Goal: Task Accomplishment & Management: Complete application form

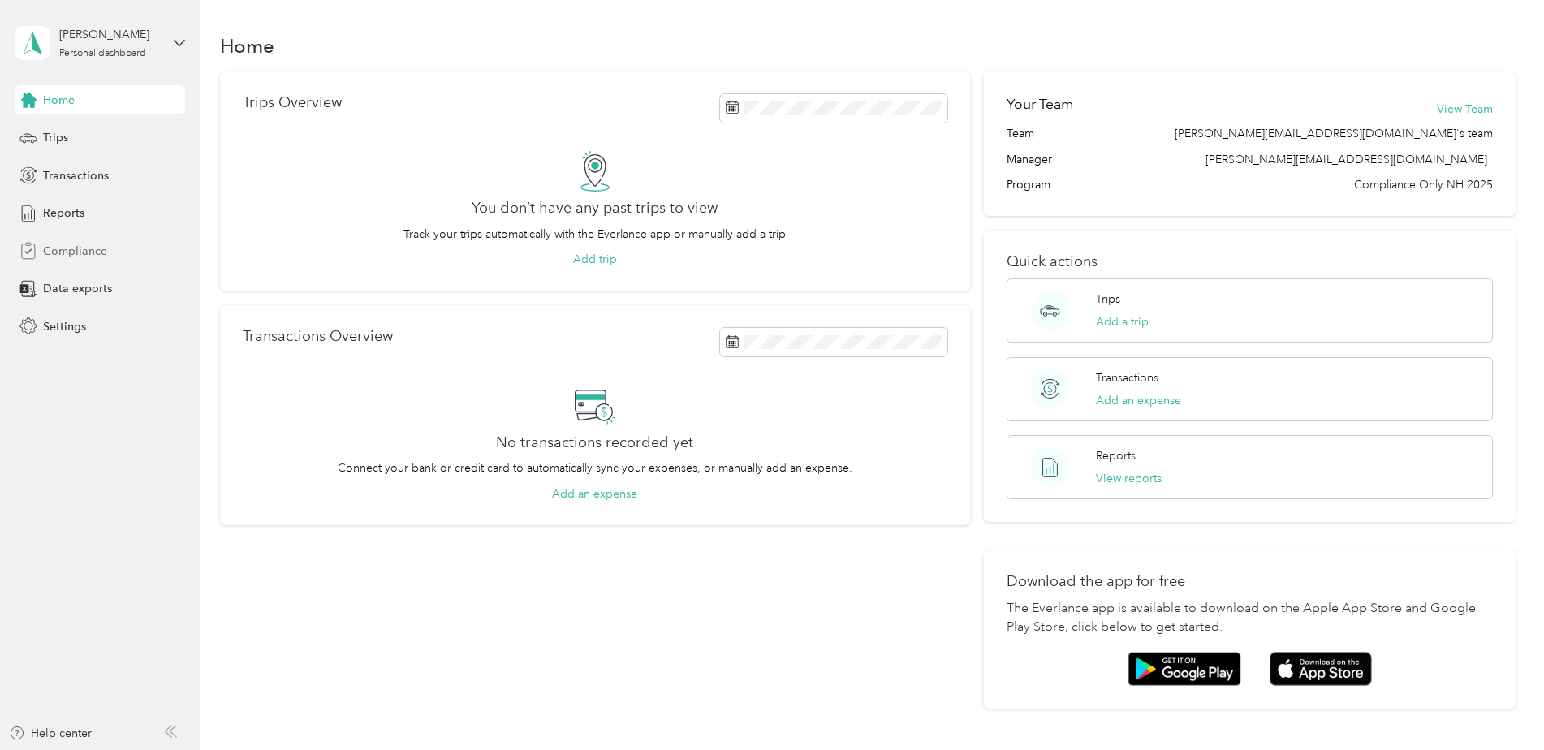
click at [90, 254] on span "Compliance" at bounding box center [75, 251] width 64 height 17
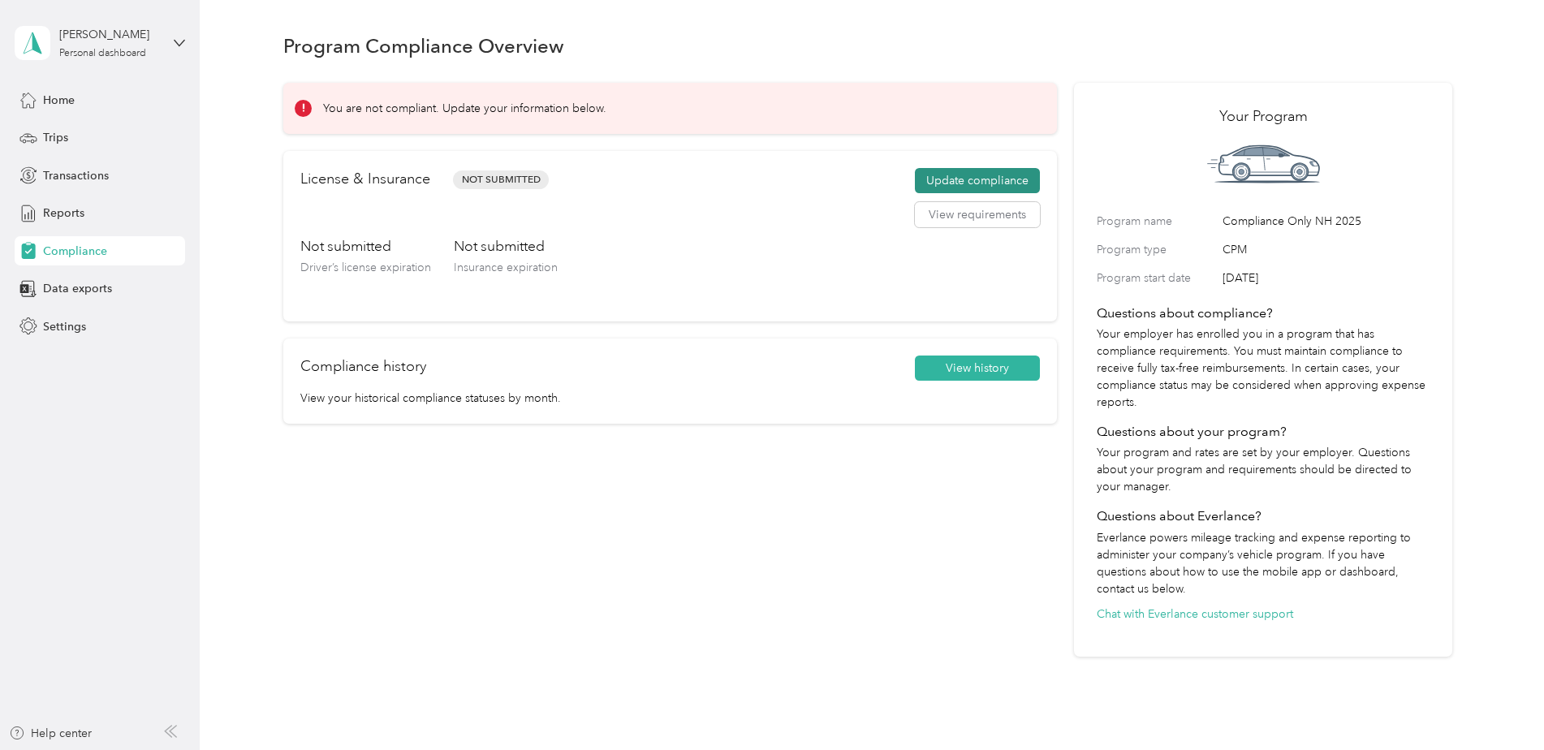
click at [976, 177] on button "Update compliance" at bounding box center [977, 181] width 125 height 26
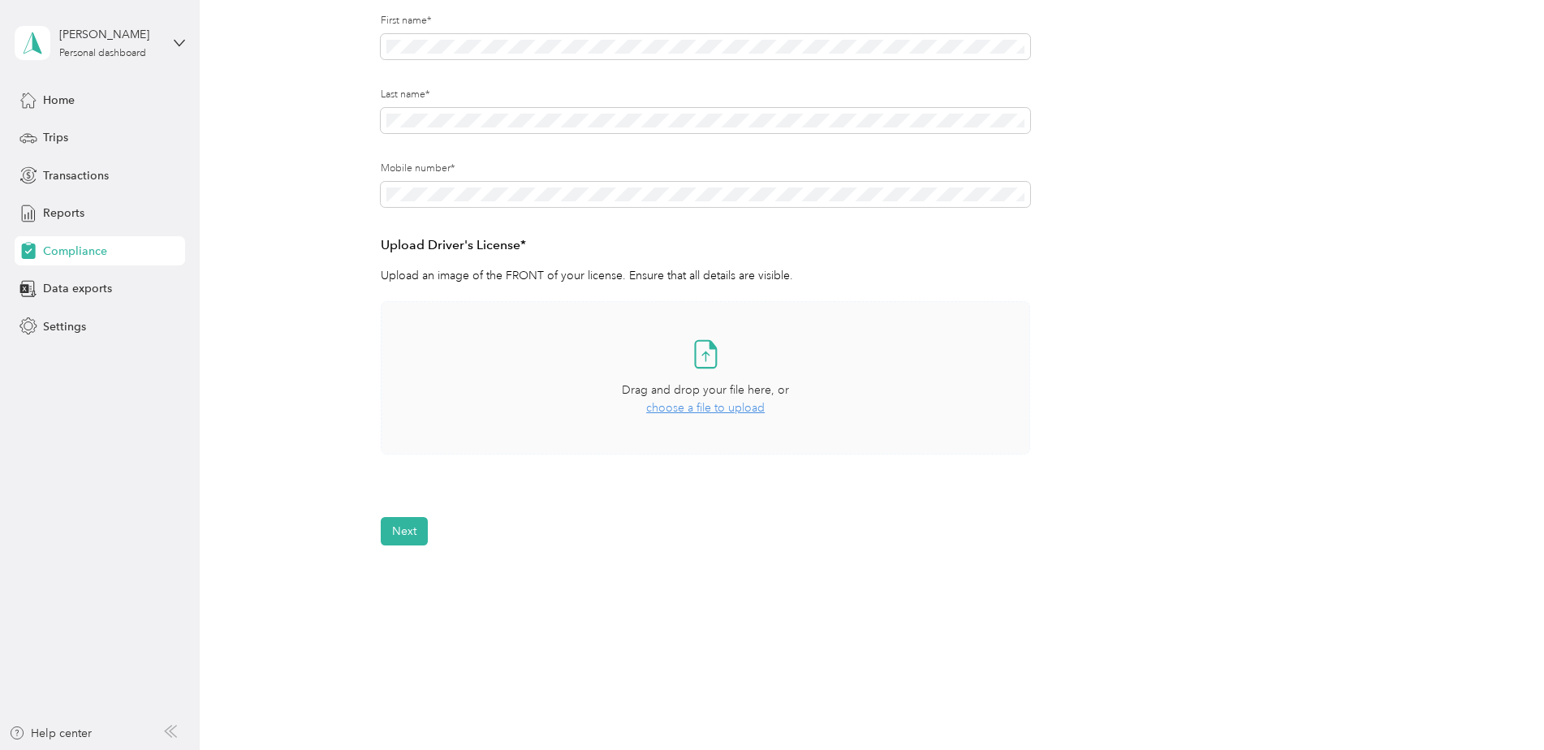
scroll to position [244, 0]
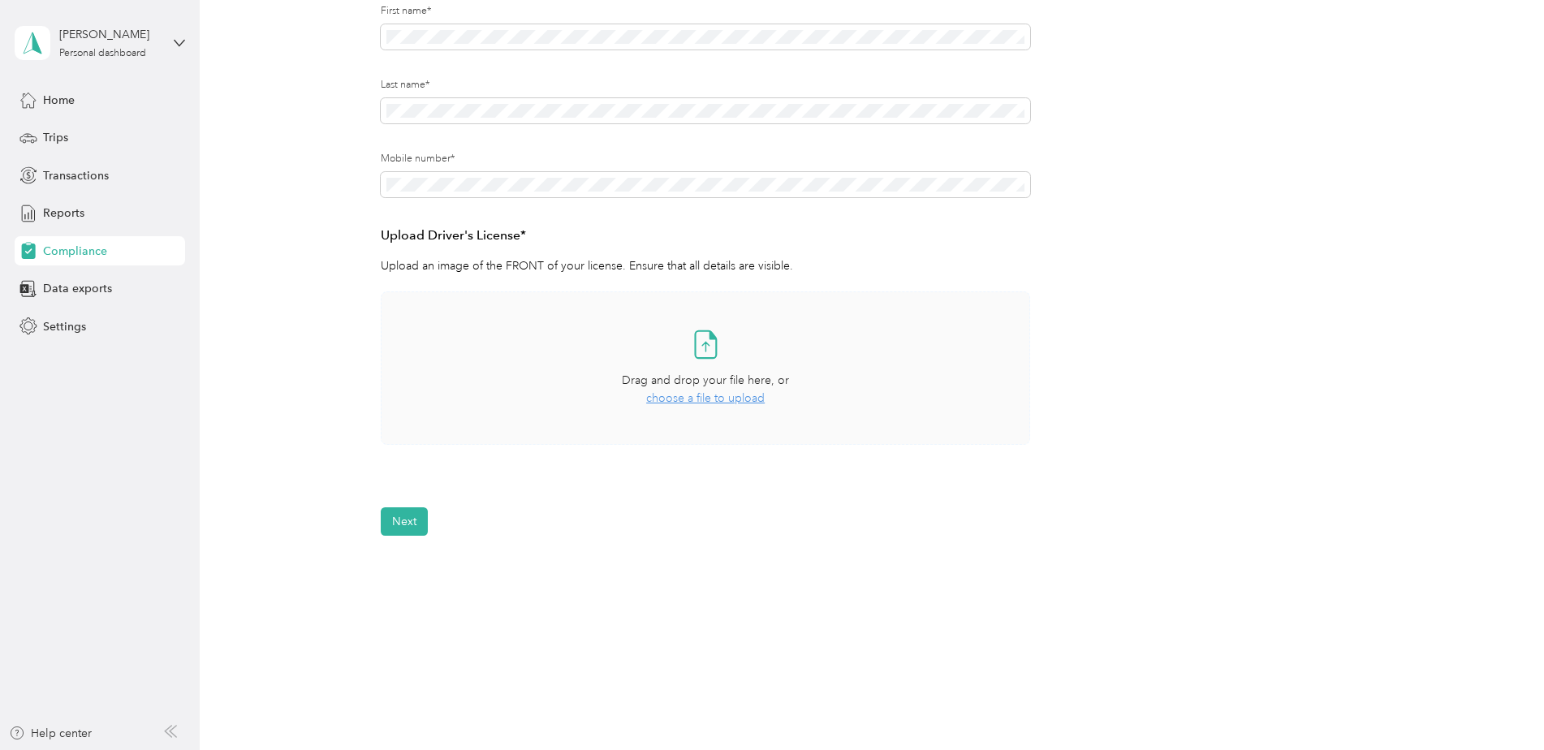
click at [702, 397] on span "choose a file to upload" at bounding box center [705, 398] width 119 height 14
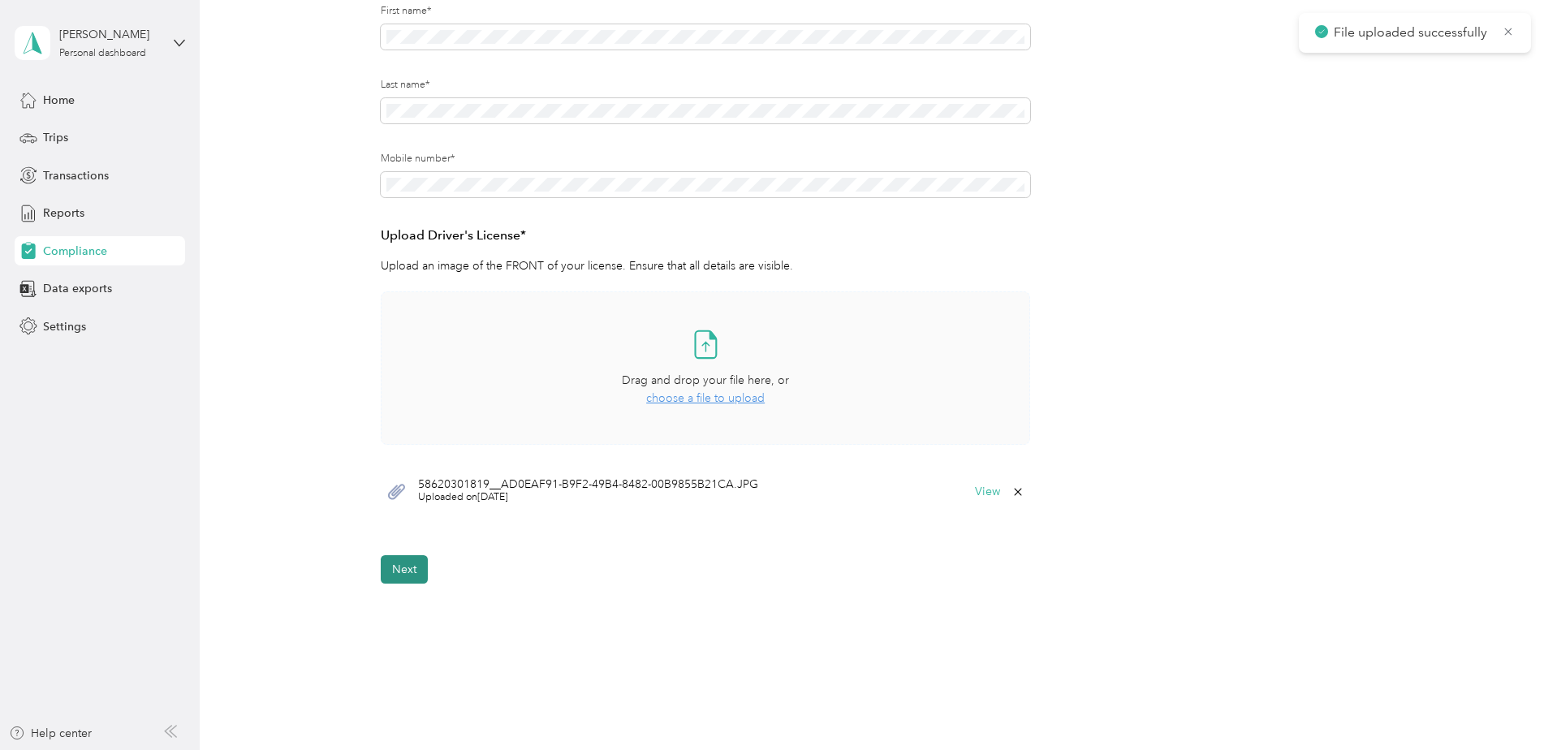
click at [408, 573] on button "Next" at bounding box center [404, 569] width 47 height 28
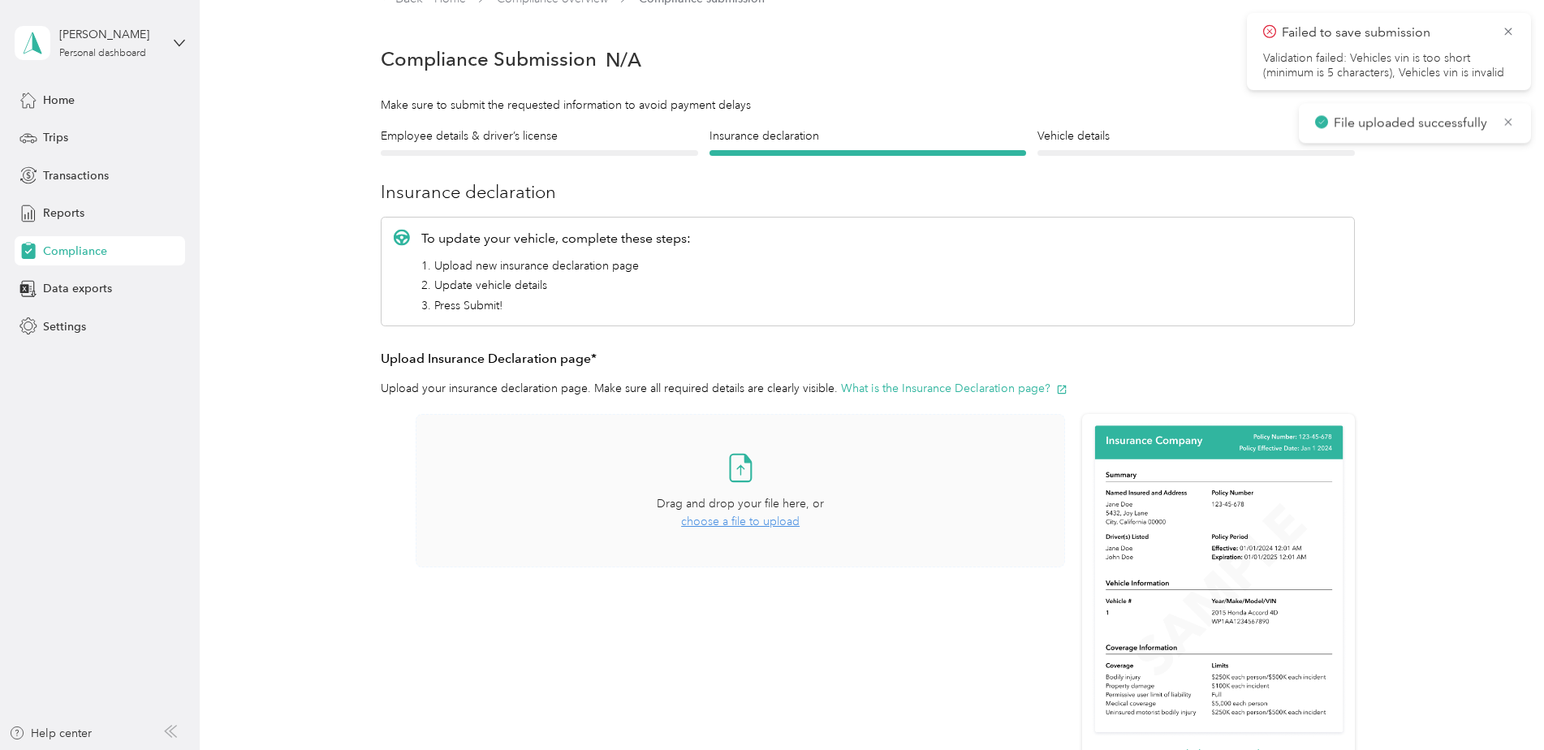
scroll to position [20, 0]
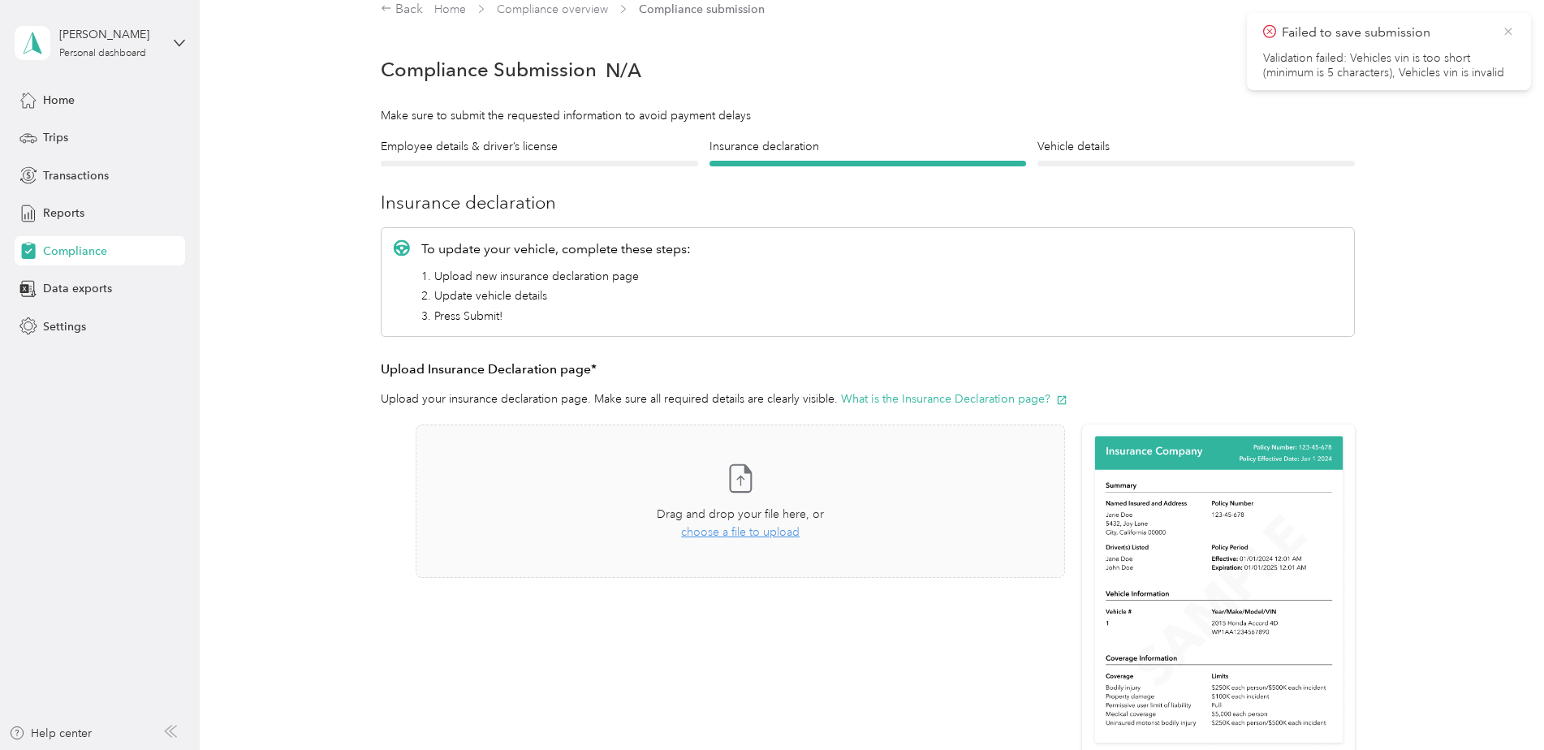
click at [1510, 28] on icon at bounding box center [1508, 31] width 13 height 15
click at [766, 544] on div "Take a photo or choose a photo from your library Drag and drop your file here, …" at bounding box center [741, 501] width 622 height 126
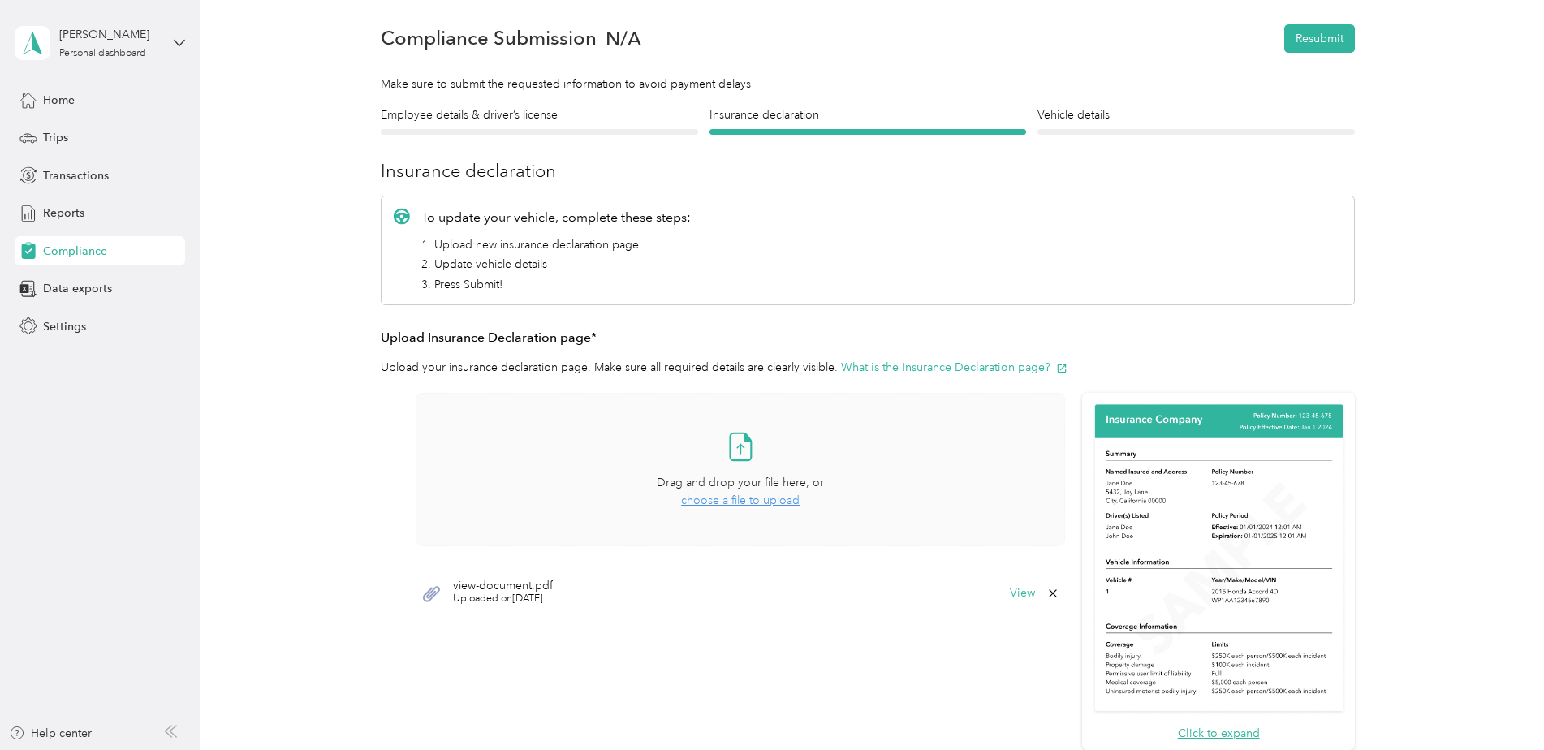
scroll to position [81, 0]
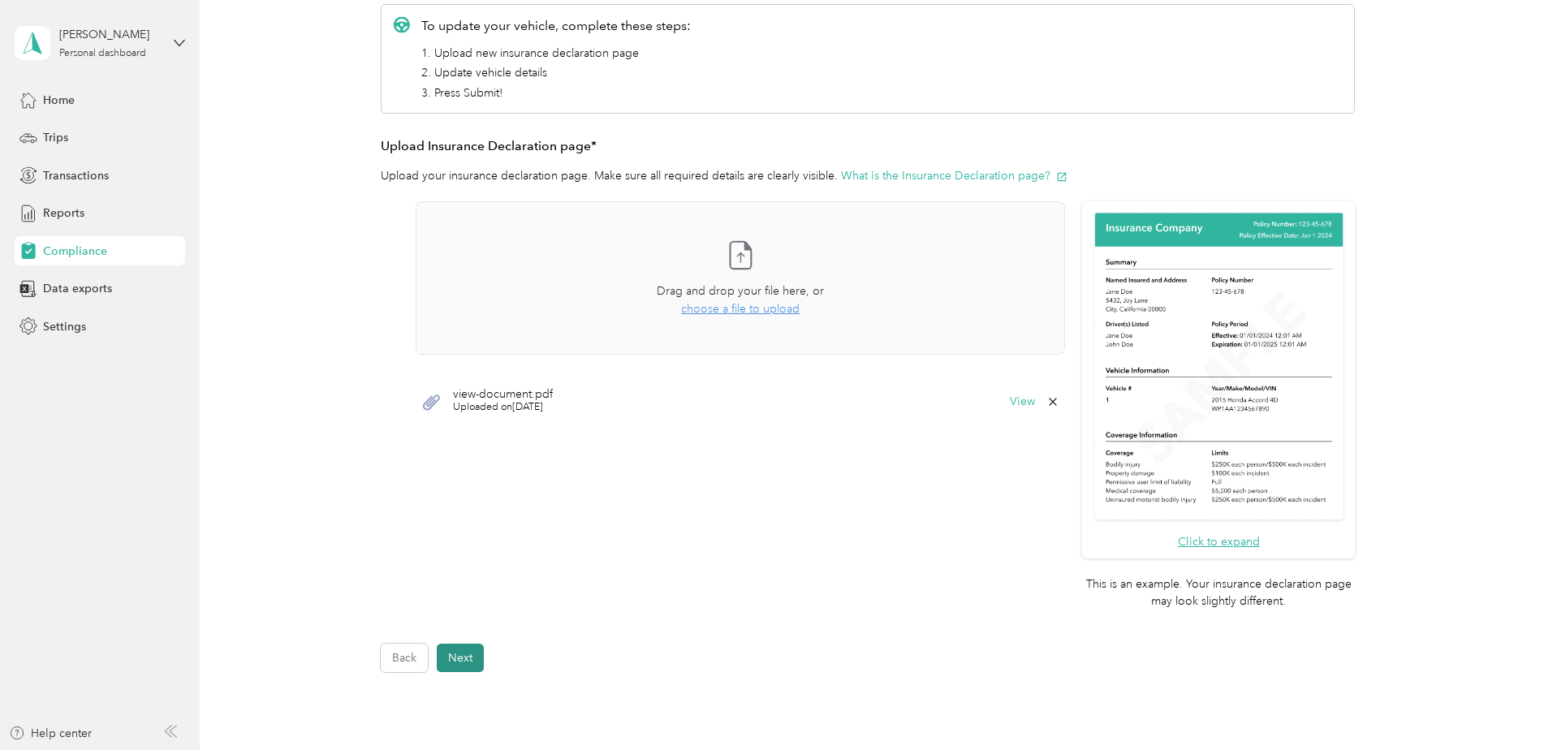
click at [451, 663] on button "Next" at bounding box center [460, 658] width 47 height 28
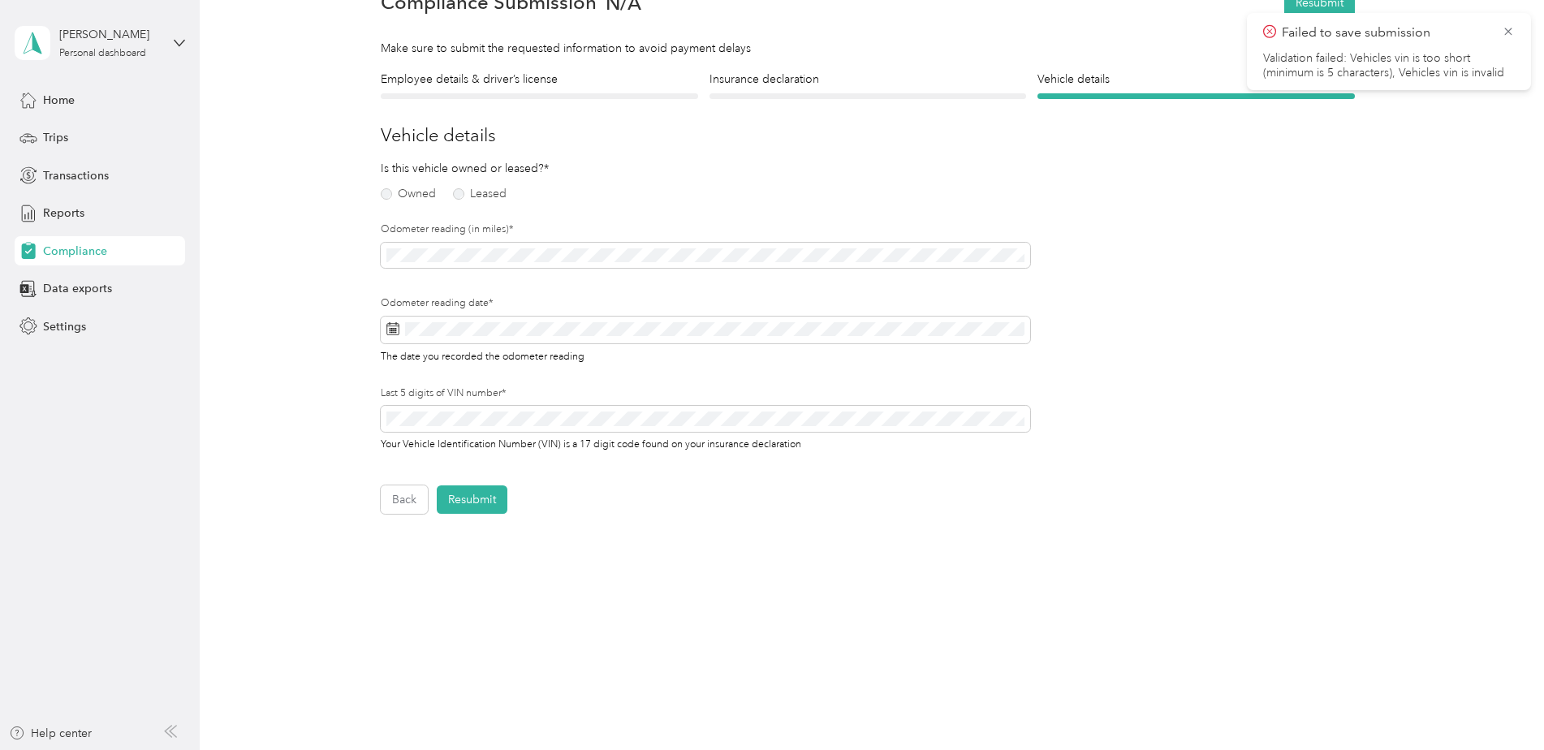
scroll to position [20, 0]
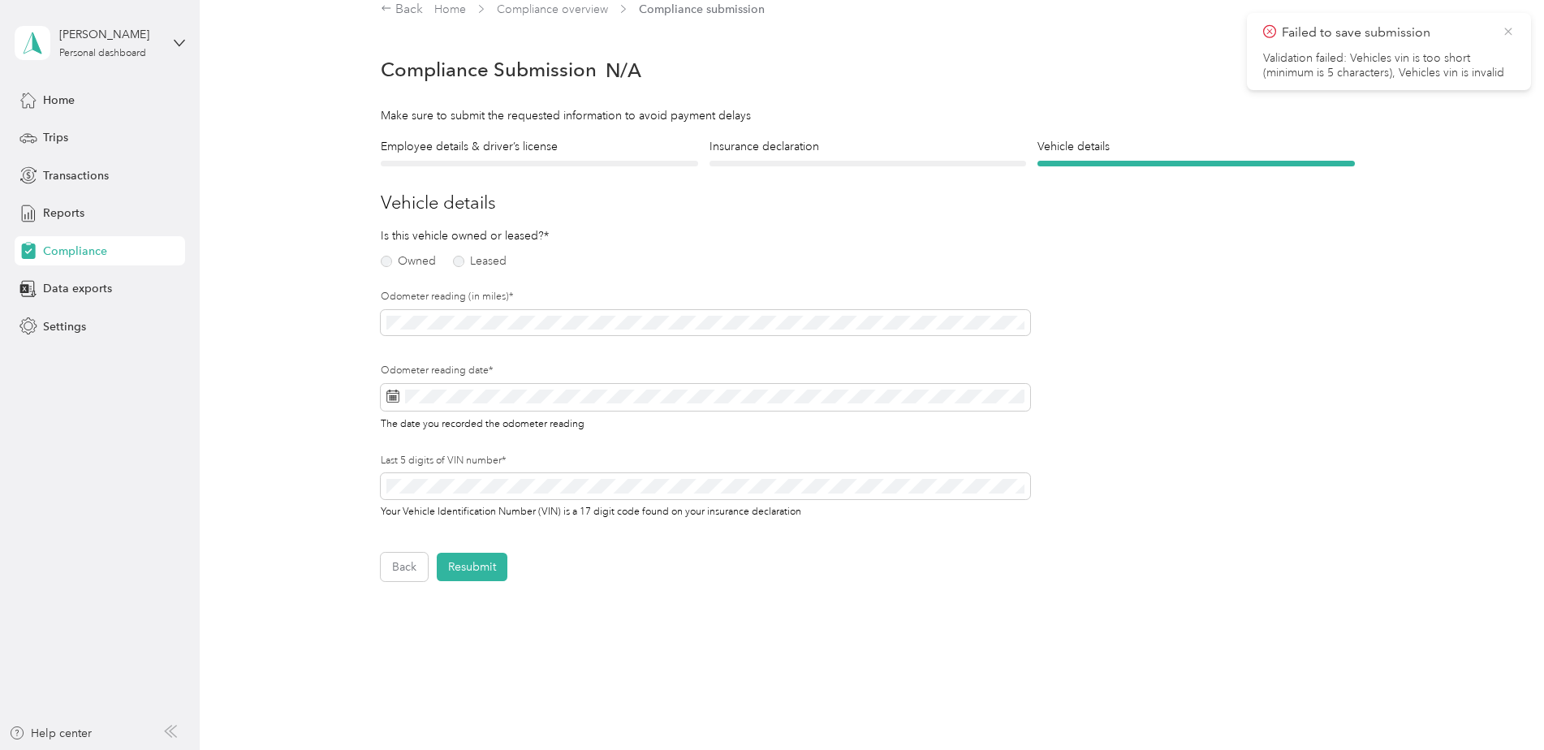
click at [1504, 29] on icon at bounding box center [1508, 31] width 13 height 15
click at [409, 564] on button "Back" at bounding box center [404, 567] width 47 height 28
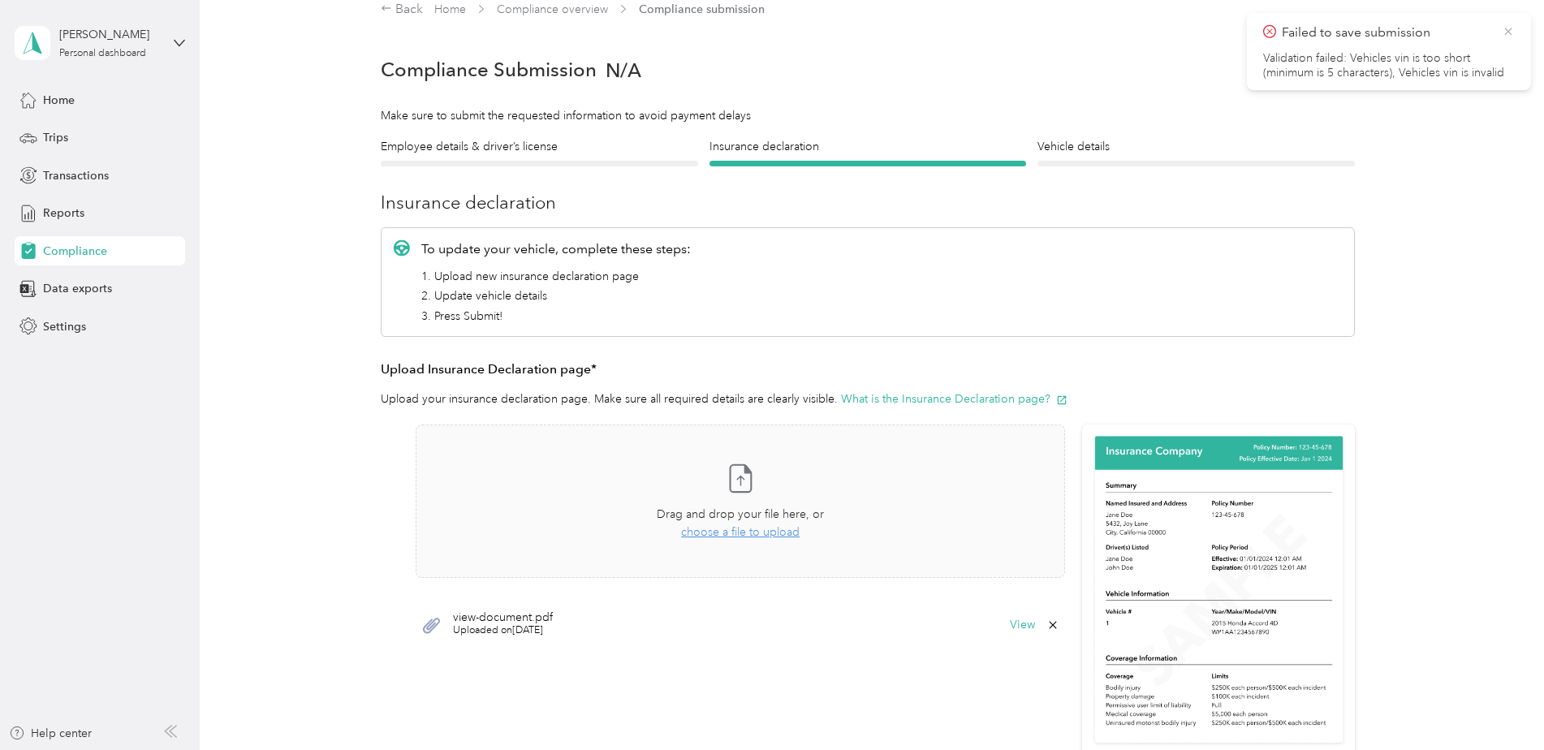
click at [1508, 28] on icon at bounding box center [1508, 31] width 13 height 15
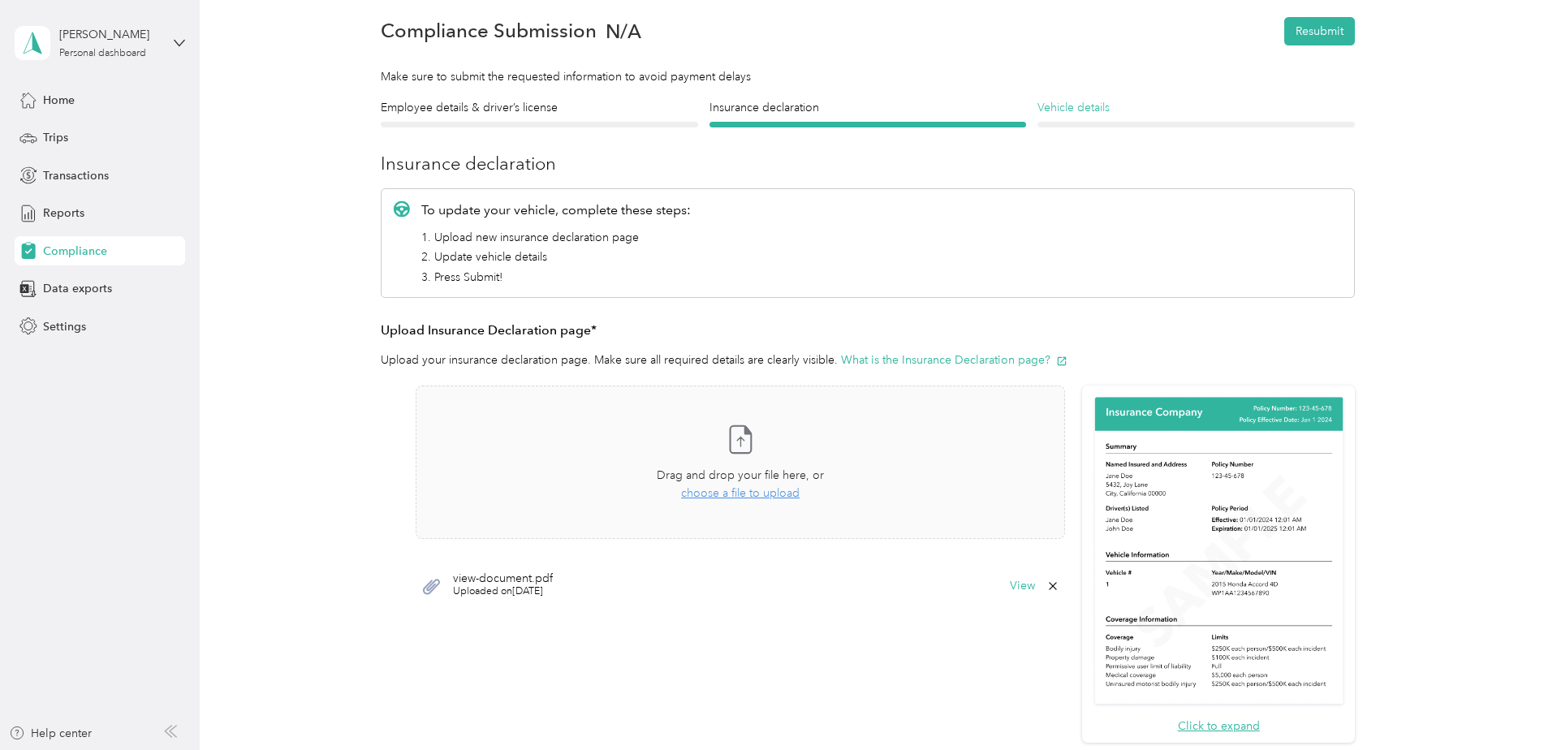
scroll to position [20, 0]
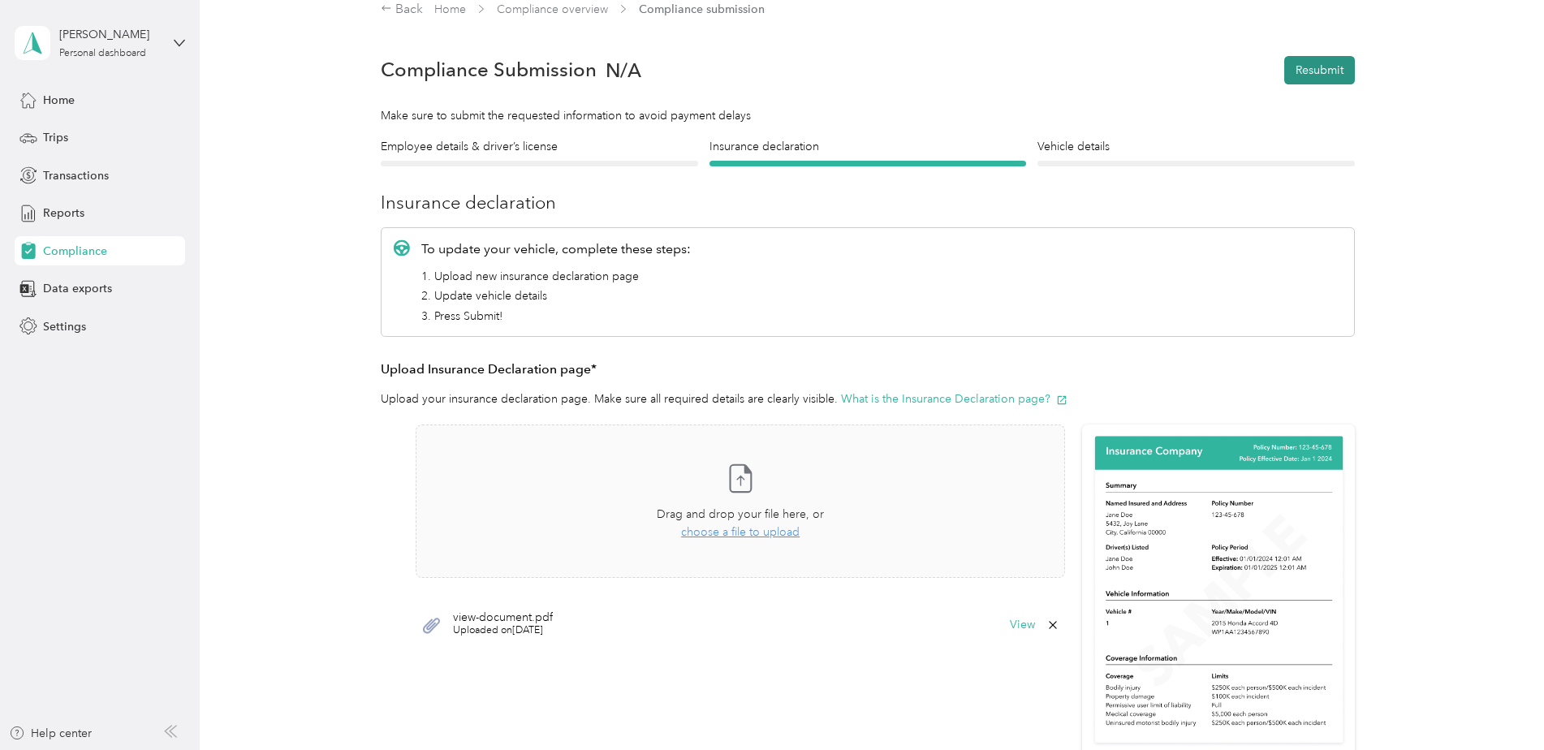
click at [1348, 63] on button "Resubmit" at bounding box center [1319, 70] width 71 height 28
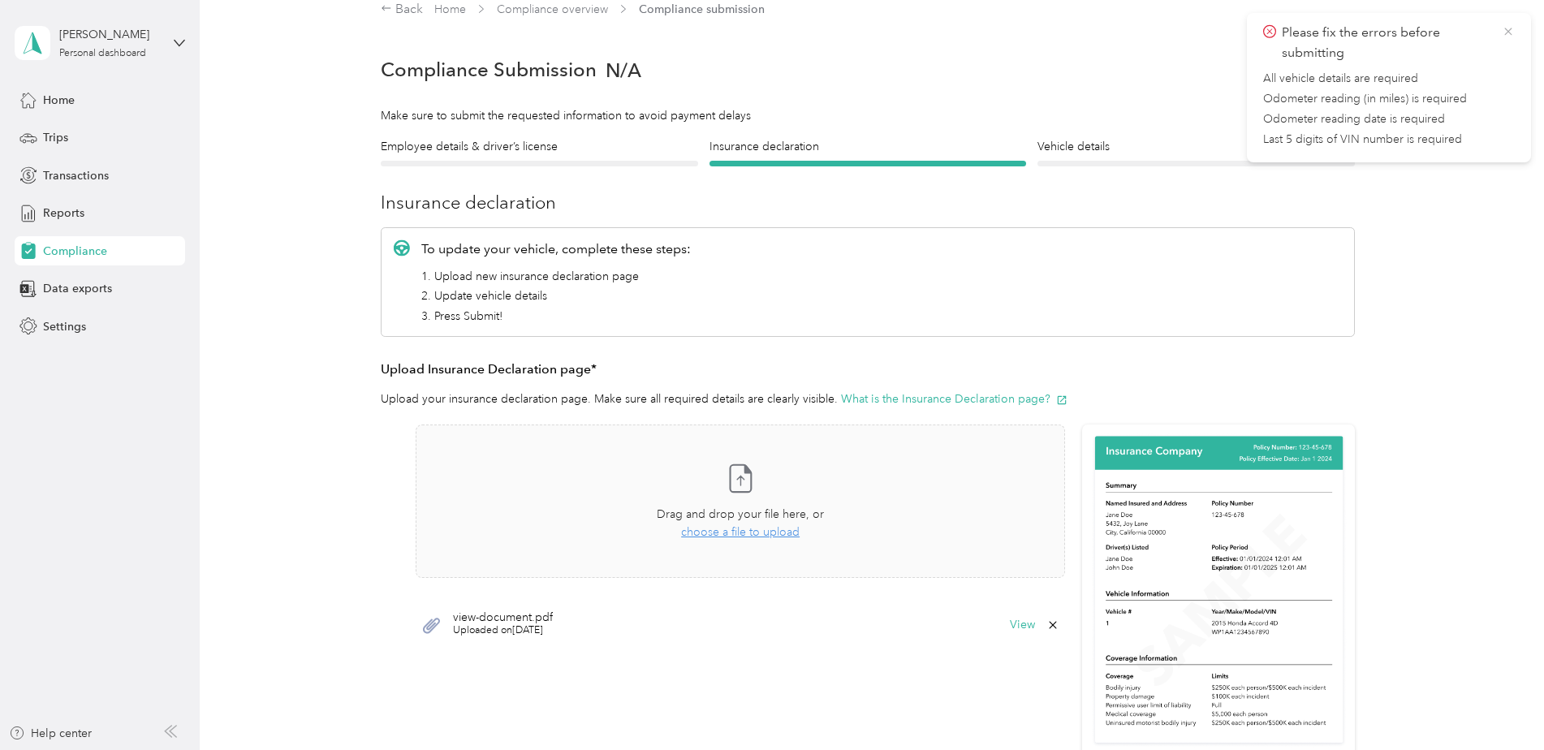
click at [1511, 28] on icon at bounding box center [1508, 31] width 7 height 7
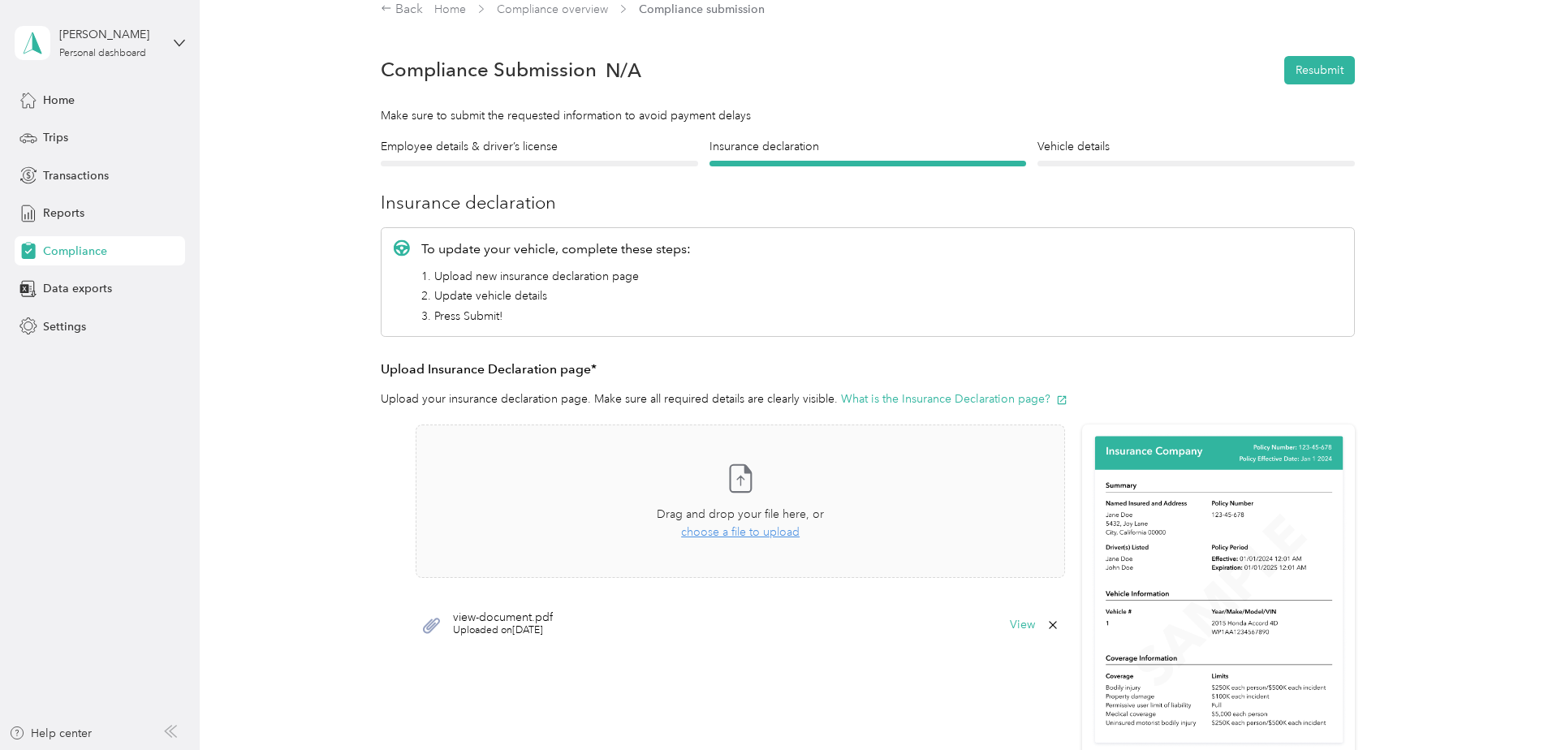
click at [1069, 158] on div "Vehicle details Vehicle" at bounding box center [1196, 152] width 317 height 28
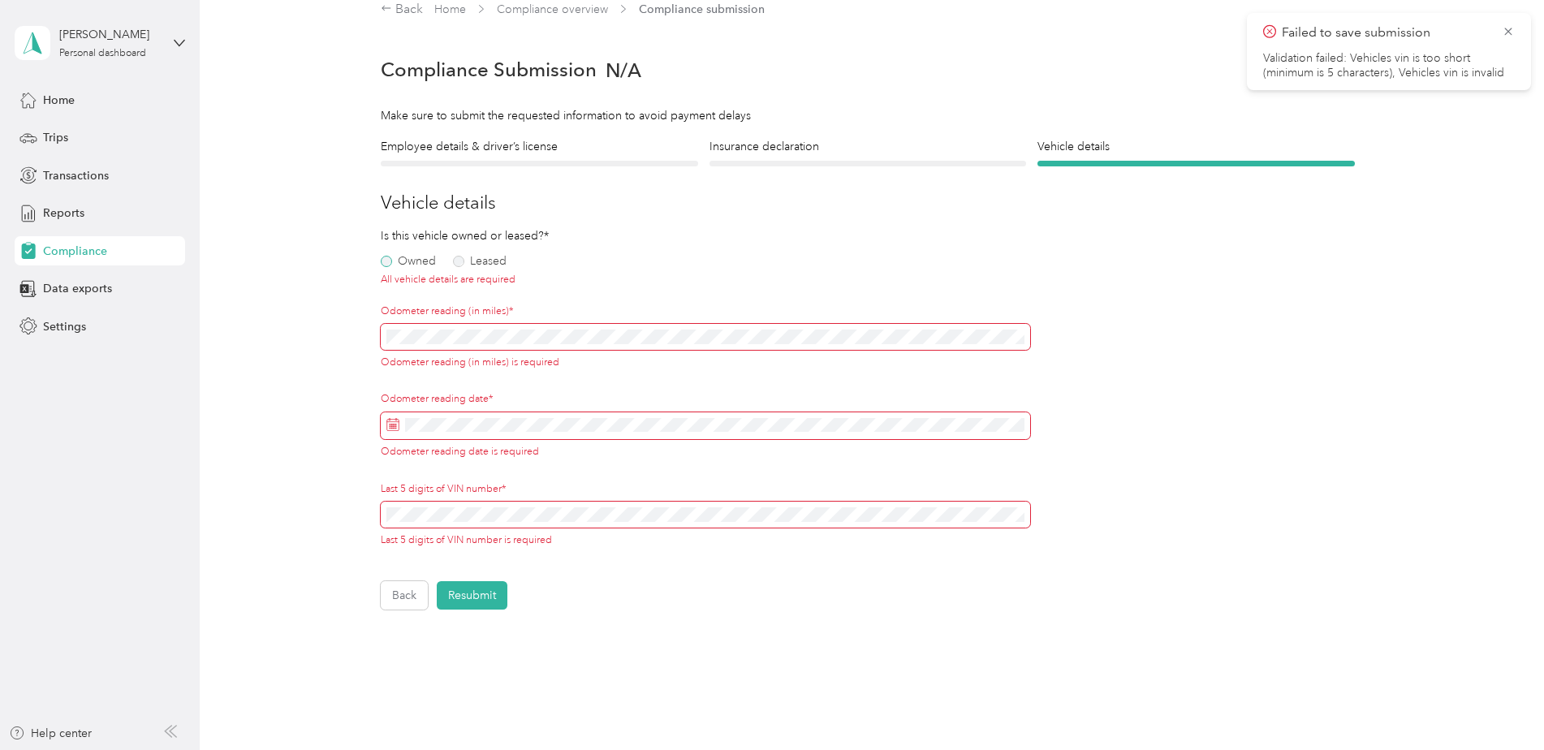
click at [382, 266] on label "Owned" at bounding box center [408, 261] width 55 height 11
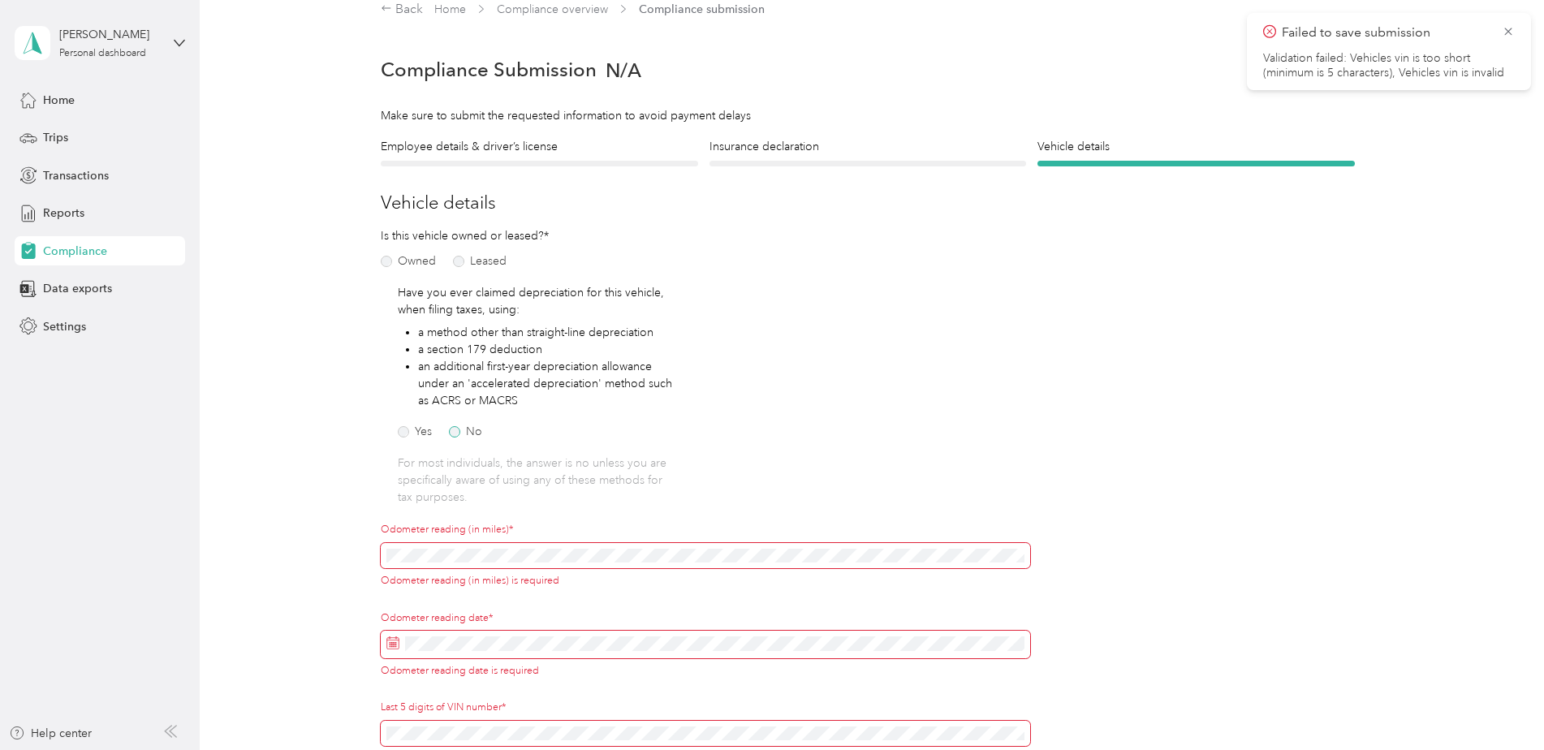
click at [455, 432] on label "No" at bounding box center [465, 431] width 33 height 11
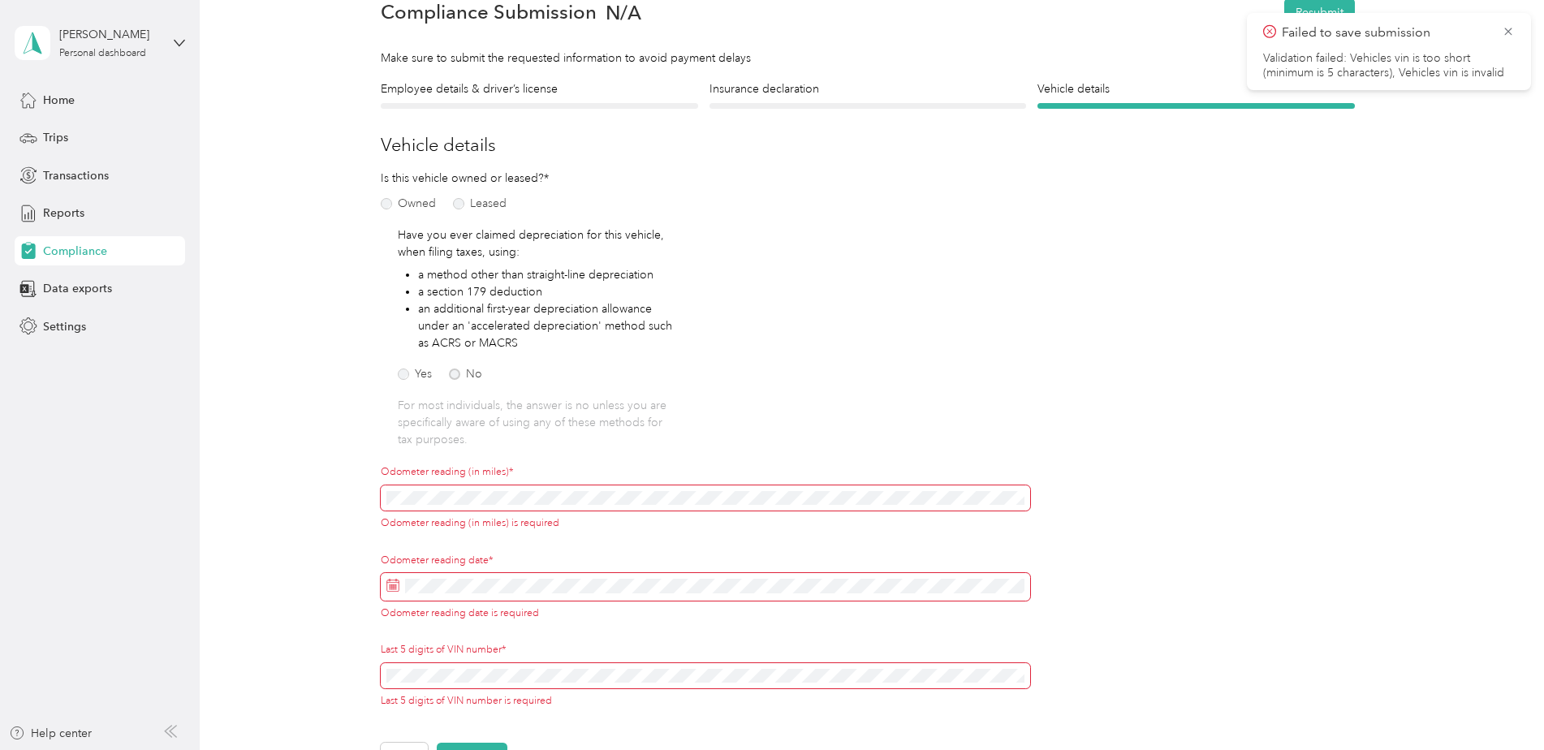
scroll to position [183, 0]
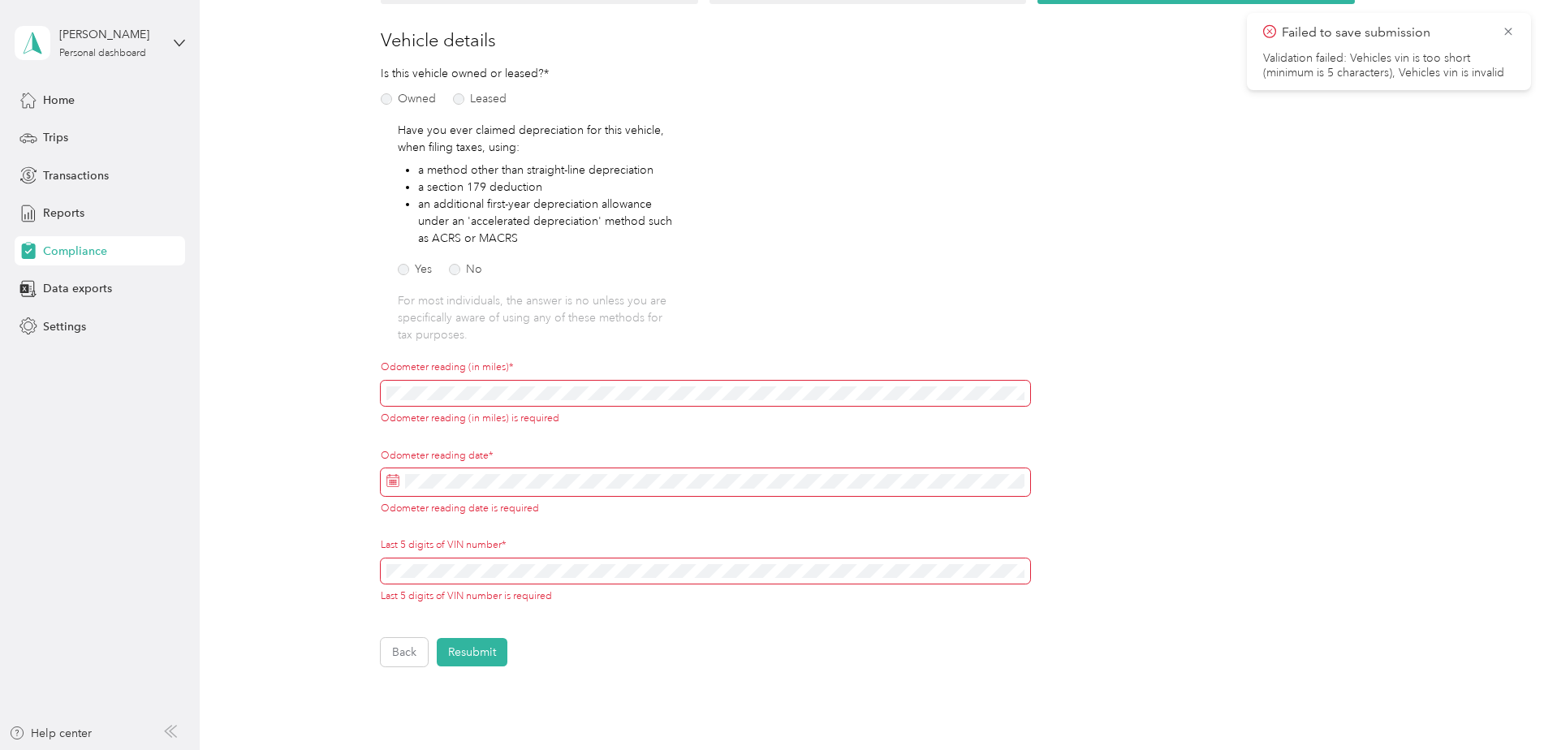
click at [569, 461] on label "Odometer reading date*" at bounding box center [706, 456] width 650 height 15
click at [758, 435] on div "Odometer reading (in miles)* Odometer reading (in miles) is required" at bounding box center [706, 404] width 650 height 89
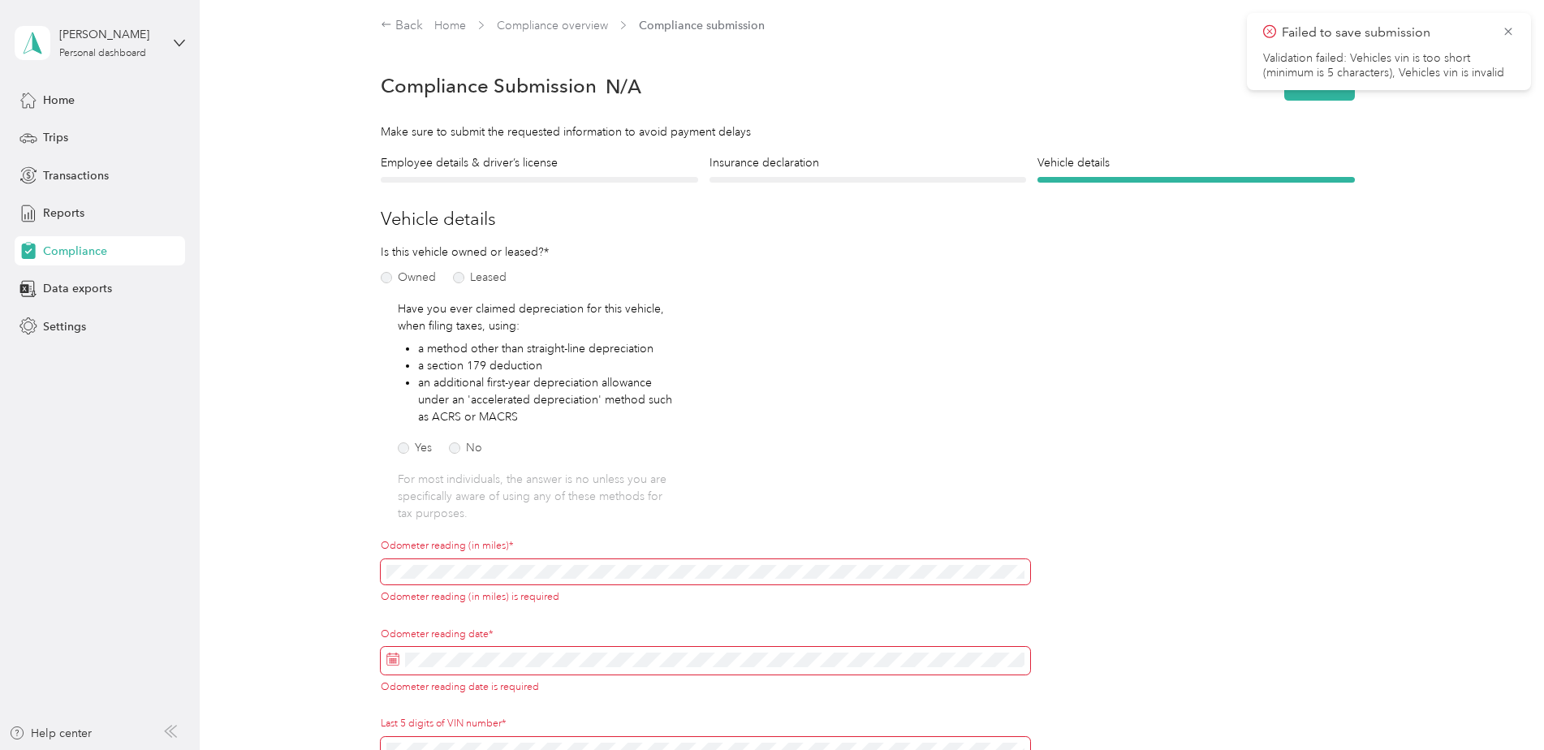
scroll to position [0, 0]
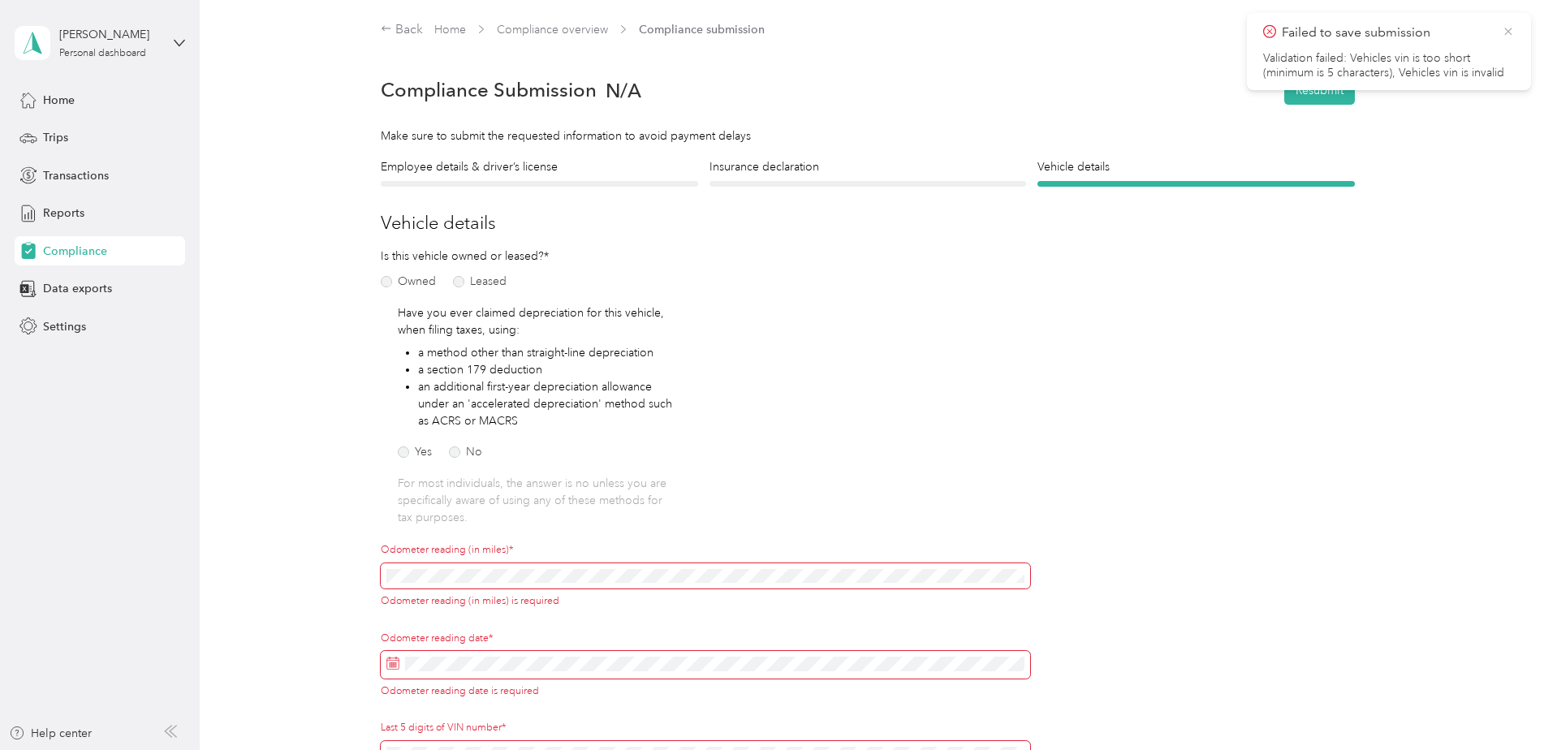
click at [1509, 38] on span "Failed to save submission" at bounding box center [1389, 33] width 252 height 20
click at [1513, 32] on icon at bounding box center [1508, 31] width 13 height 15
click at [62, 159] on div "Home Trips Transactions Reports Compliance Data exports Settings" at bounding box center [100, 213] width 171 height 256
click at [67, 182] on span "Transactions" at bounding box center [76, 175] width 66 height 17
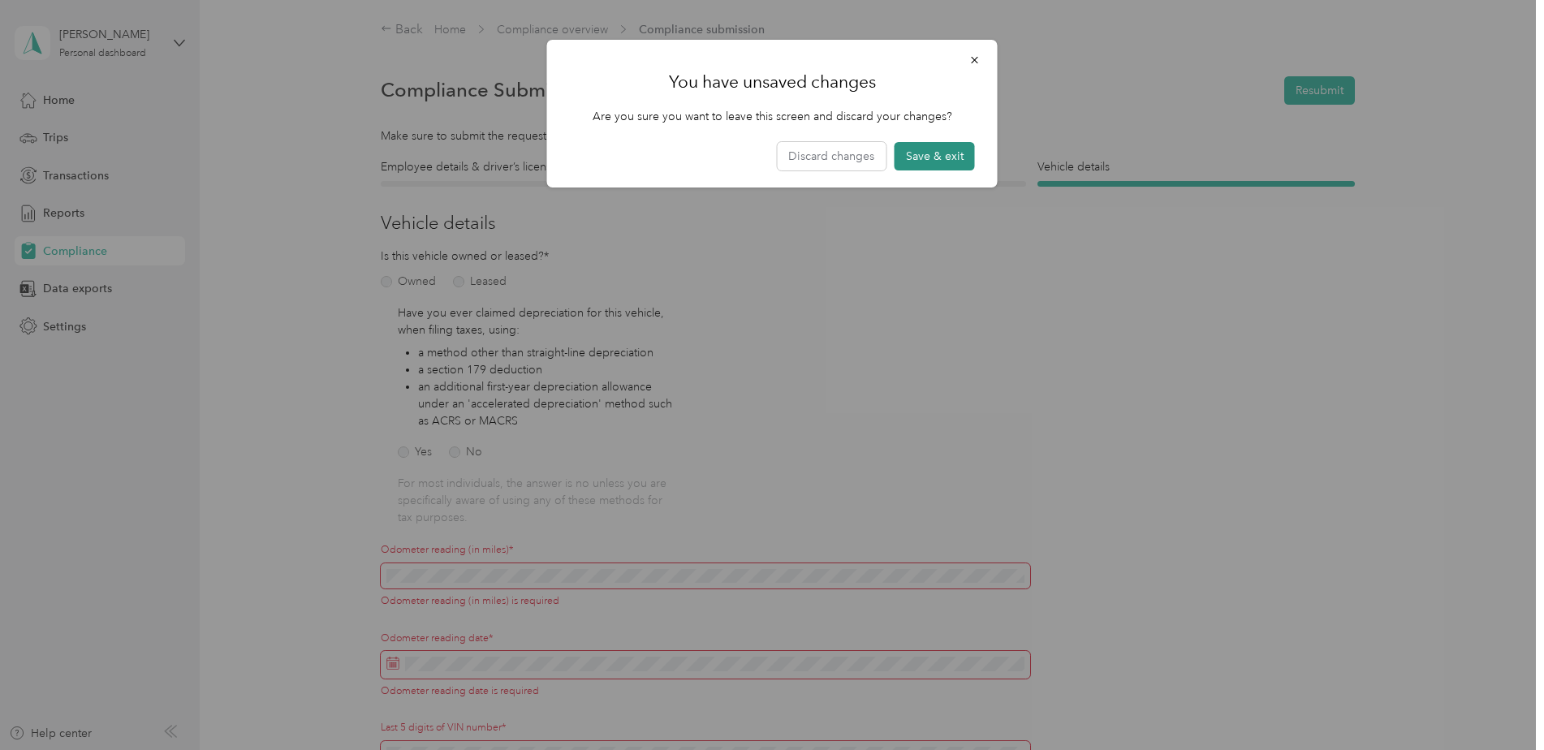
click at [942, 153] on button "Save & exit" at bounding box center [935, 156] width 80 height 28
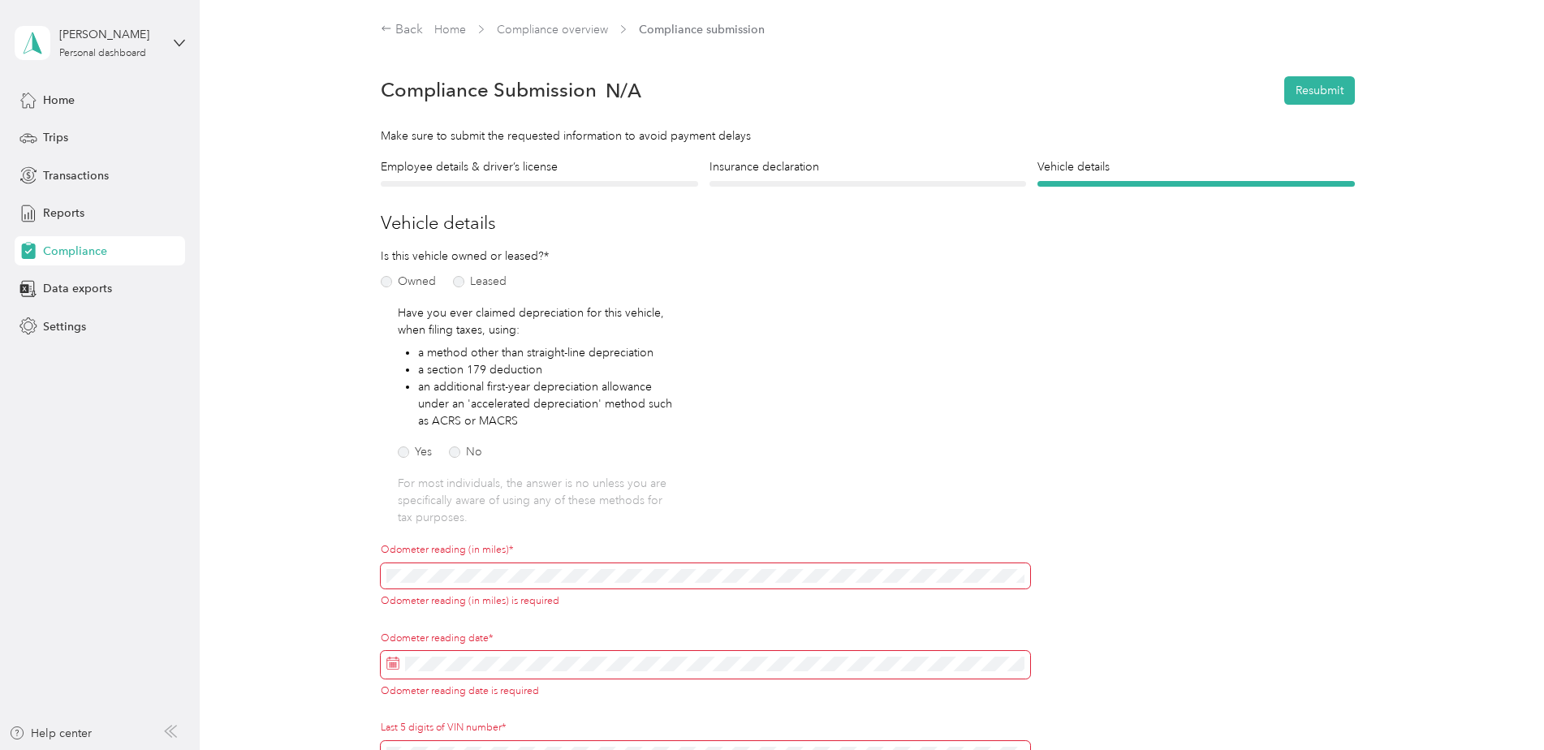
scroll to position [20, 0]
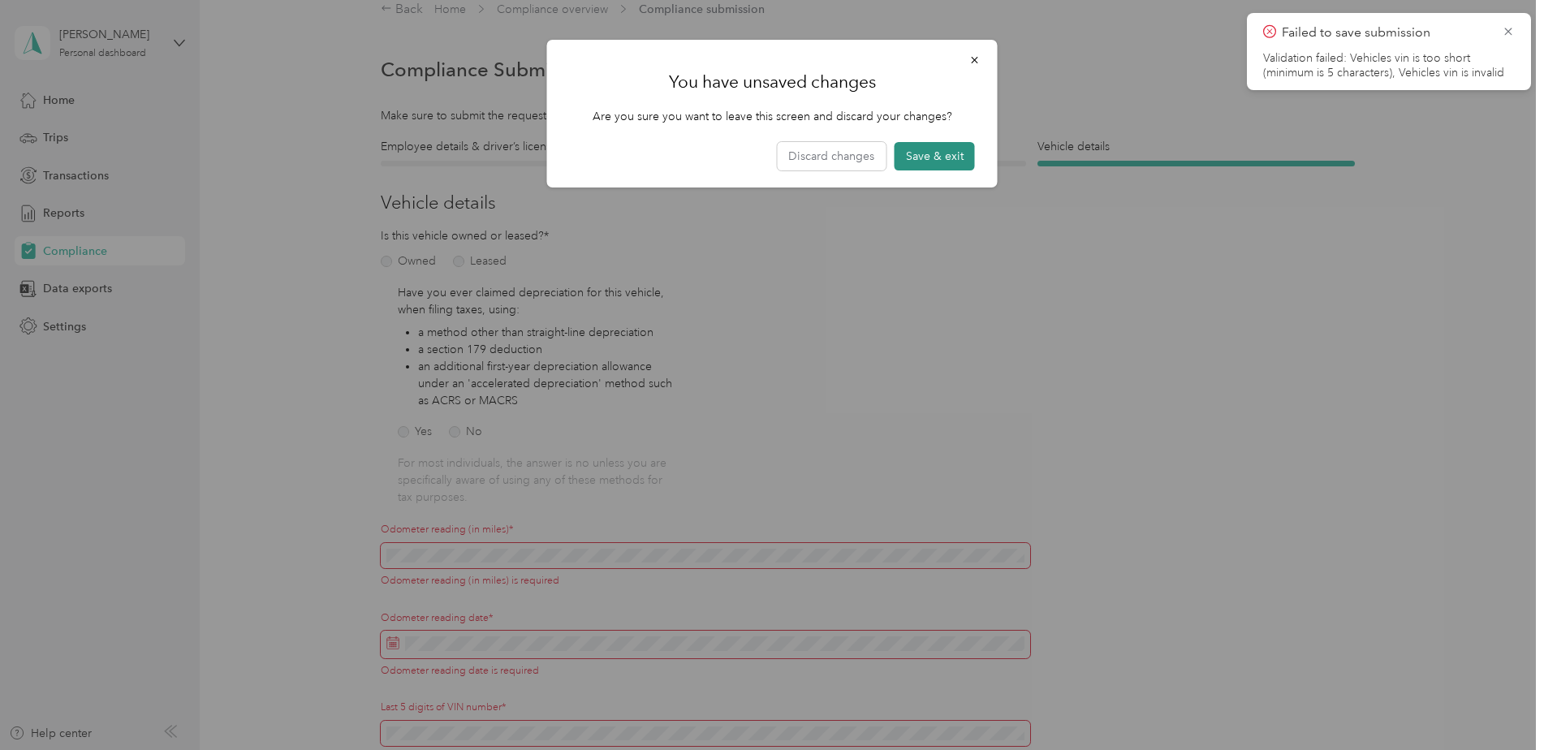
click at [901, 158] on button "Save & exit" at bounding box center [935, 156] width 80 height 28
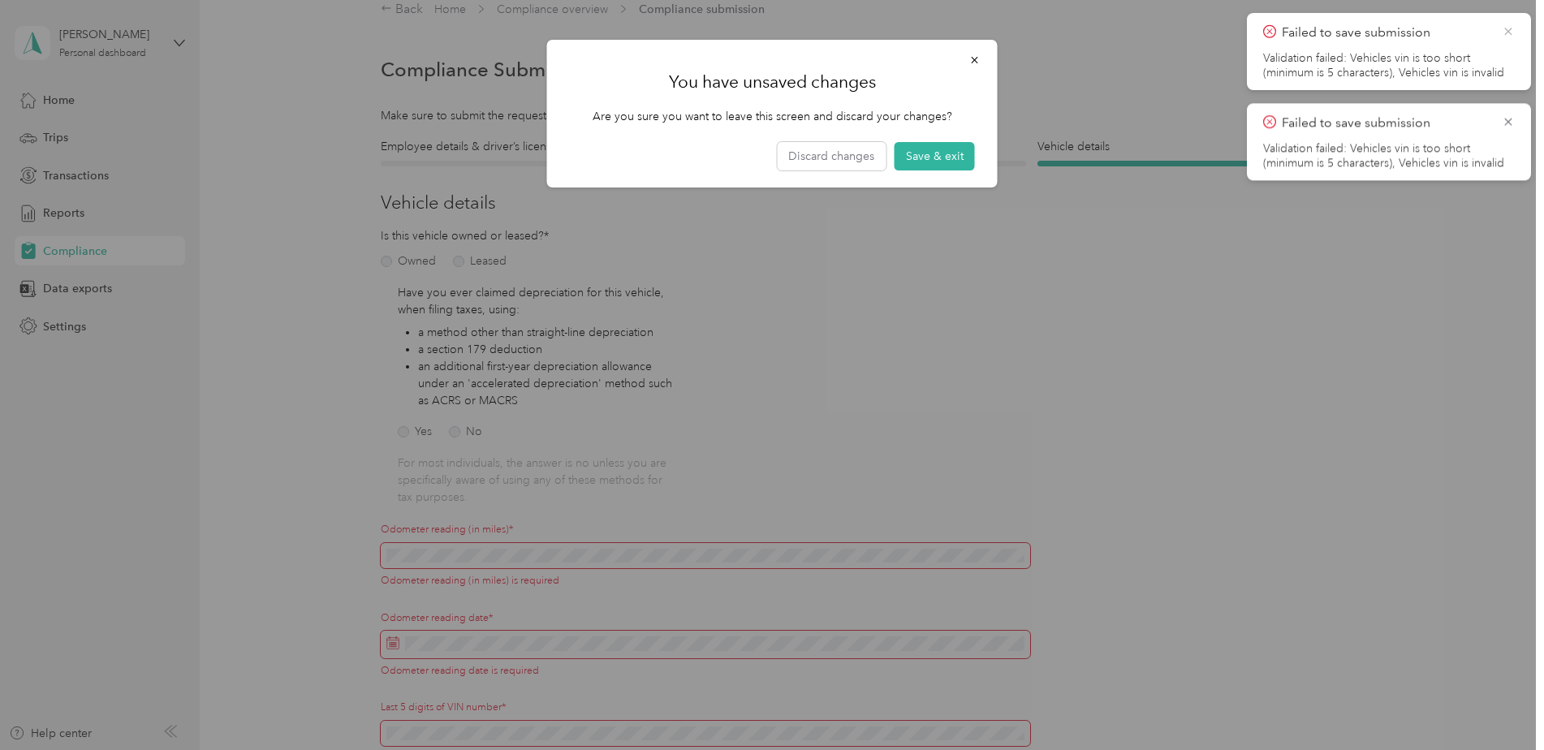
click at [1504, 31] on icon at bounding box center [1508, 31] width 13 height 15
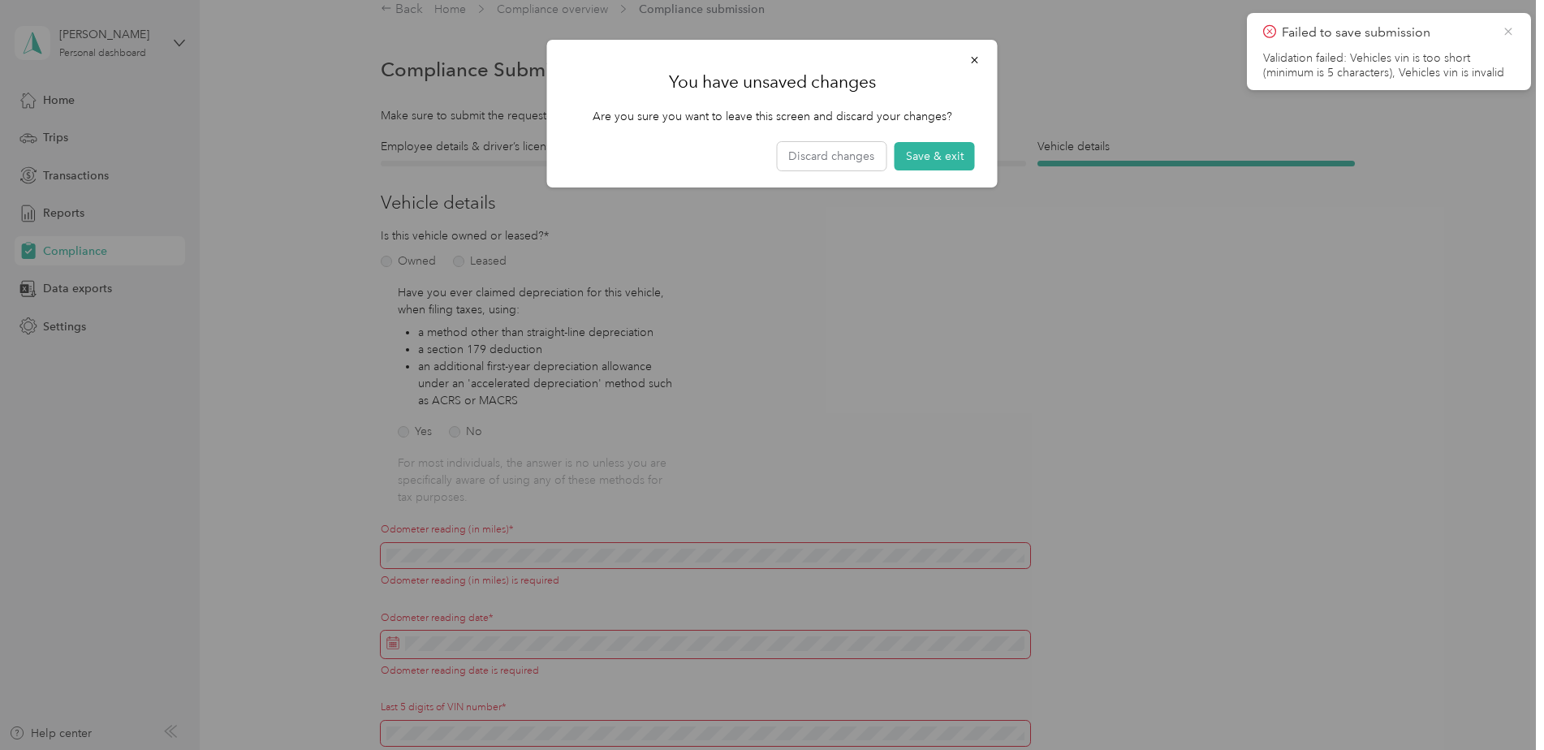
click at [1506, 35] on icon at bounding box center [1508, 31] width 13 height 15
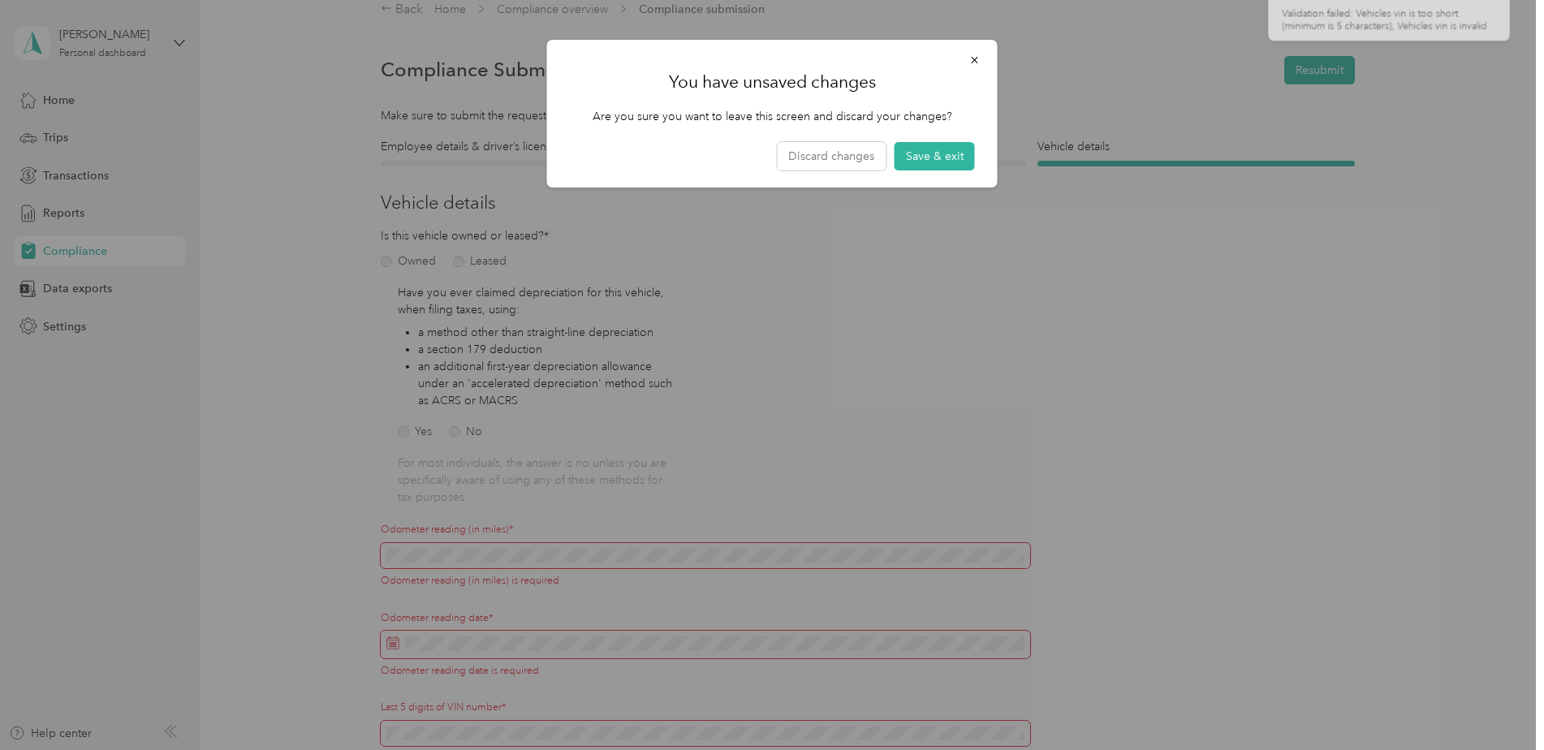
click at [861, 135] on div "You have unsaved changes Are you sure you want to leave this screen and discard…" at bounding box center [772, 114] width 451 height 148
drag, startPoint x: 849, startPoint y: 146, endPoint x: 836, endPoint y: 152, distance: 14.2
click at [848, 147] on button "Discard changes" at bounding box center [831, 156] width 109 height 28
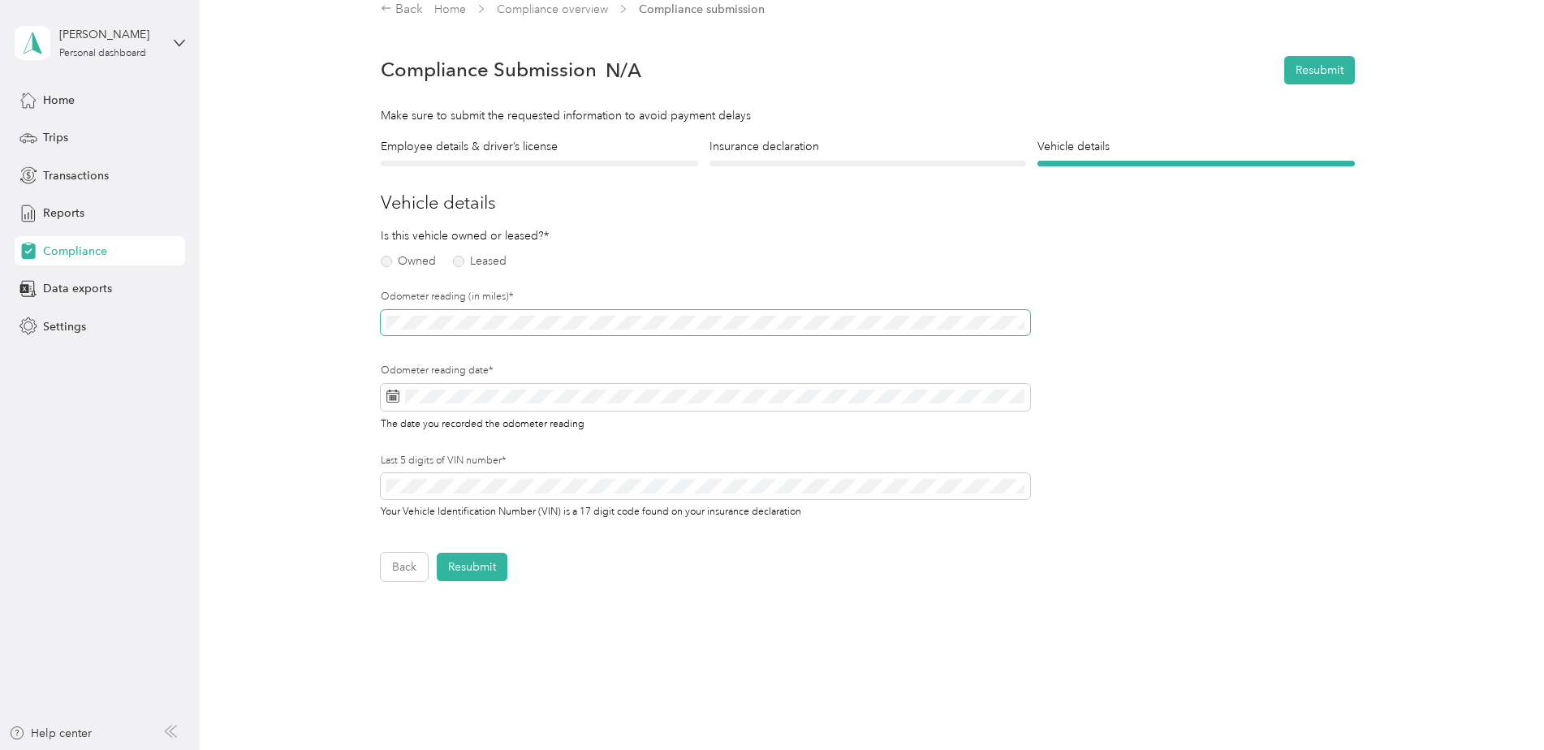
scroll to position [0, 0]
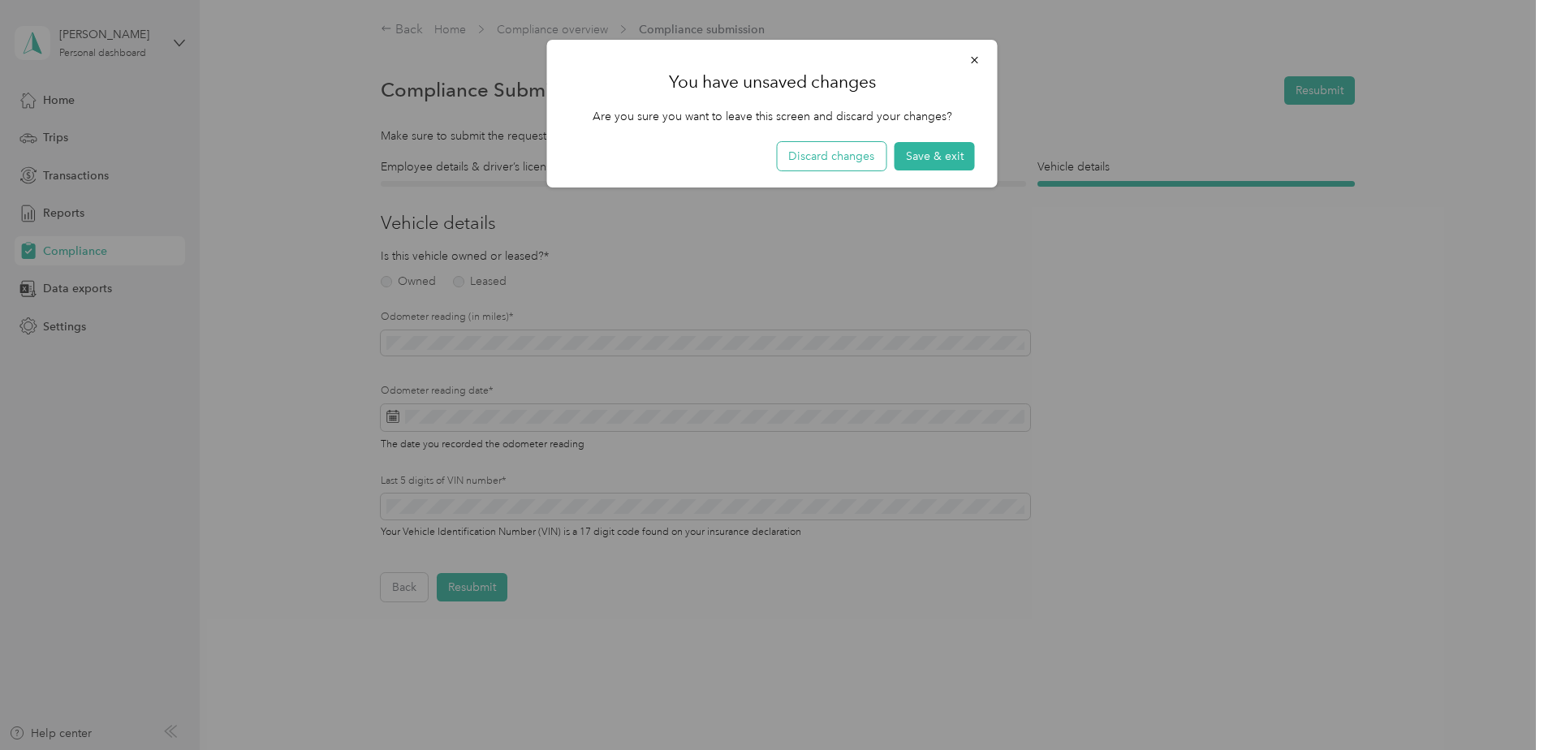
click at [818, 155] on button "Discard changes" at bounding box center [831, 156] width 109 height 28
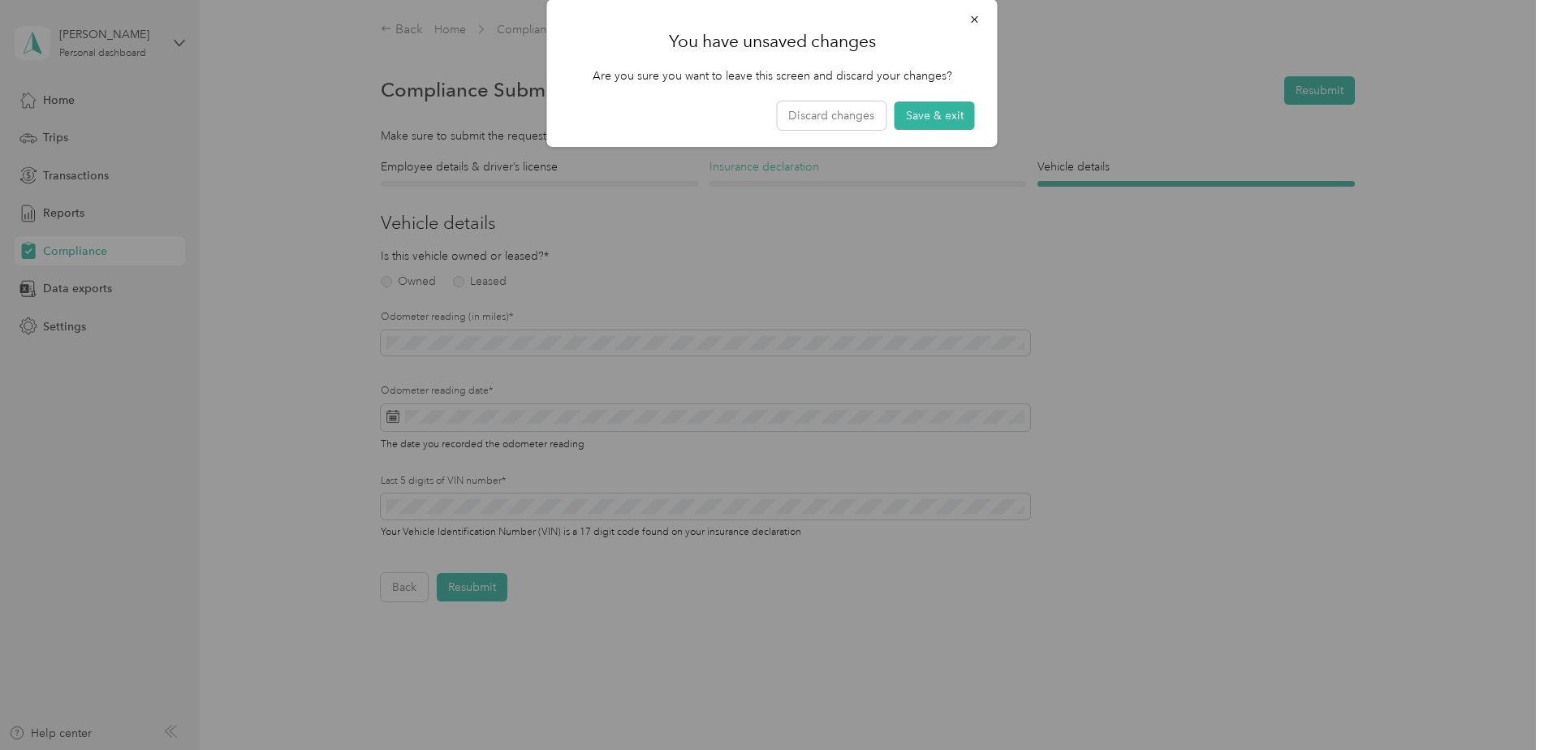
click at [808, 171] on body "[PERSON_NAME] Personal dashboard Home Trips Transactions Reports Compliance Dat…" at bounding box center [768, 375] width 1536 height 750
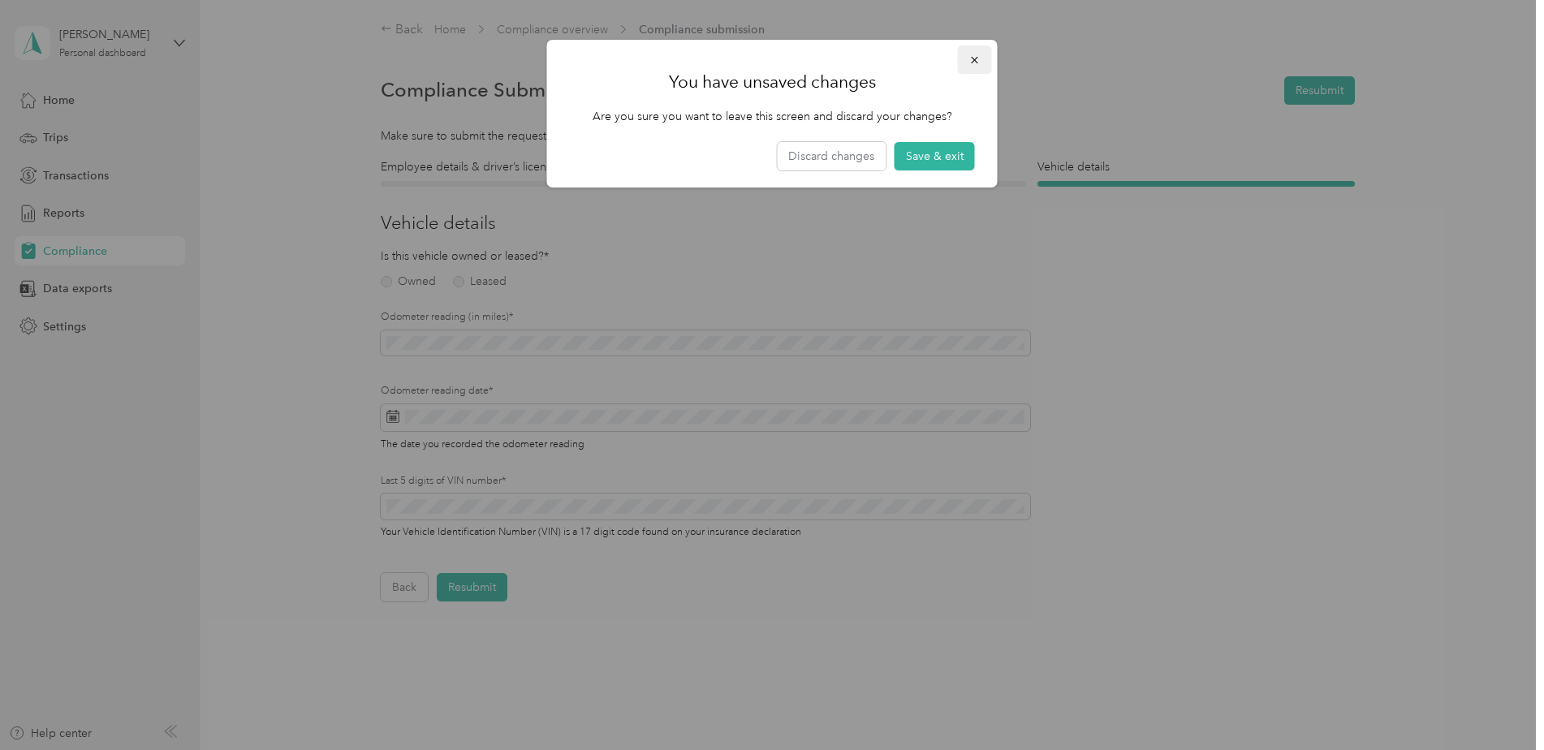
click at [975, 66] on button "button" at bounding box center [975, 59] width 34 height 28
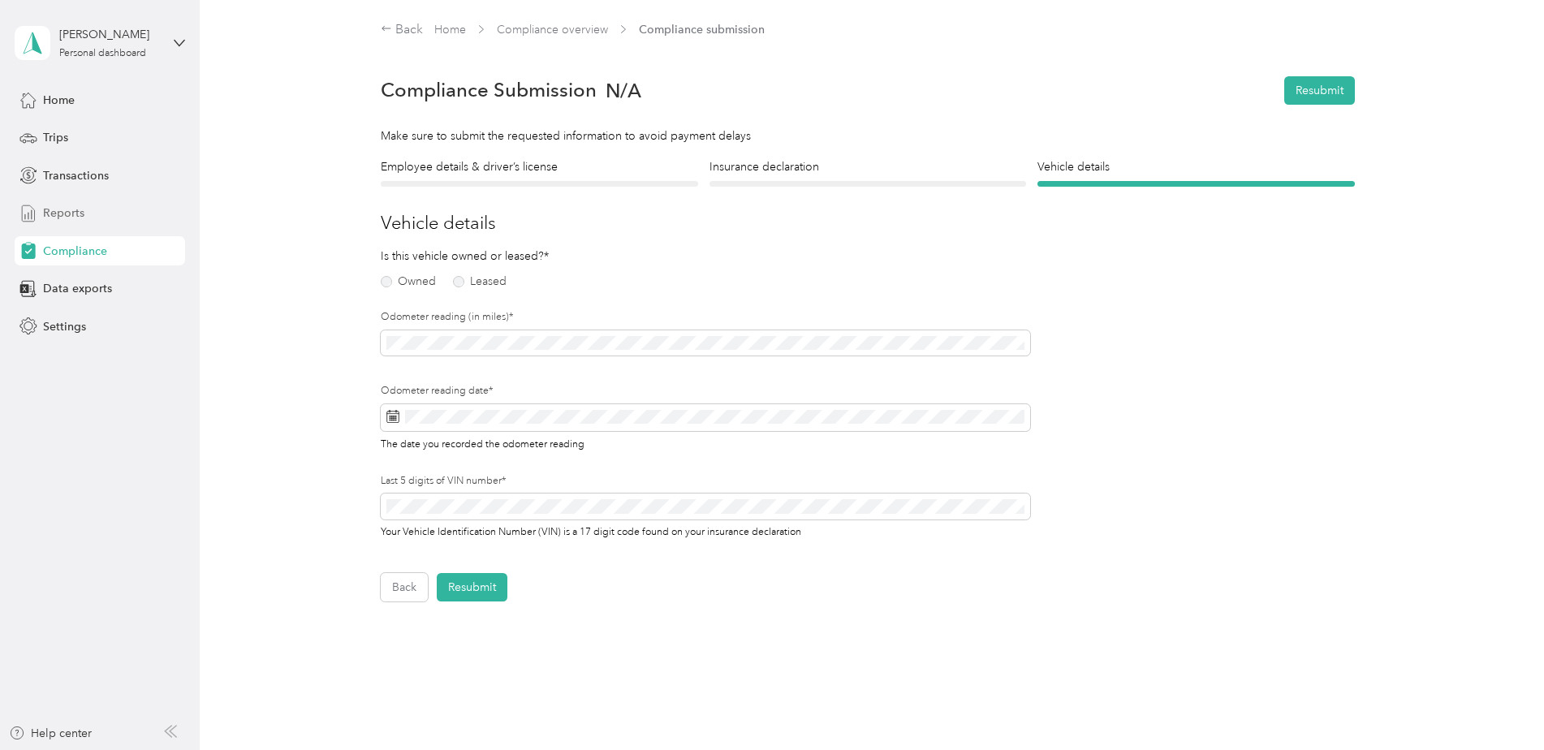
click at [71, 214] on span "Reports" at bounding box center [63, 213] width 41 height 17
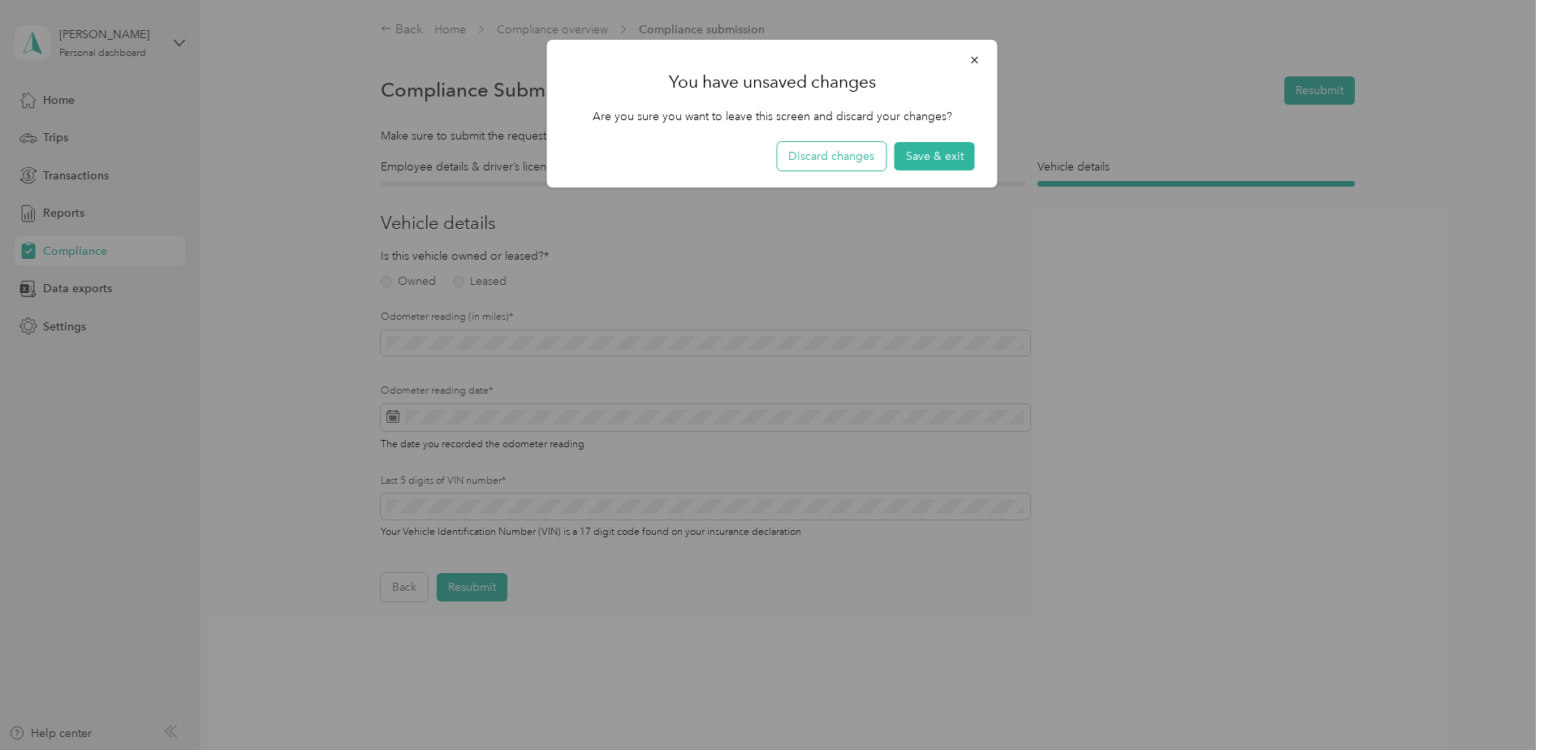
click at [856, 162] on button "Discard changes" at bounding box center [831, 156] width 109 height 28
click at [956, 157] on button "Save & exit" at bounding box center [935, 156] width 80 height 28
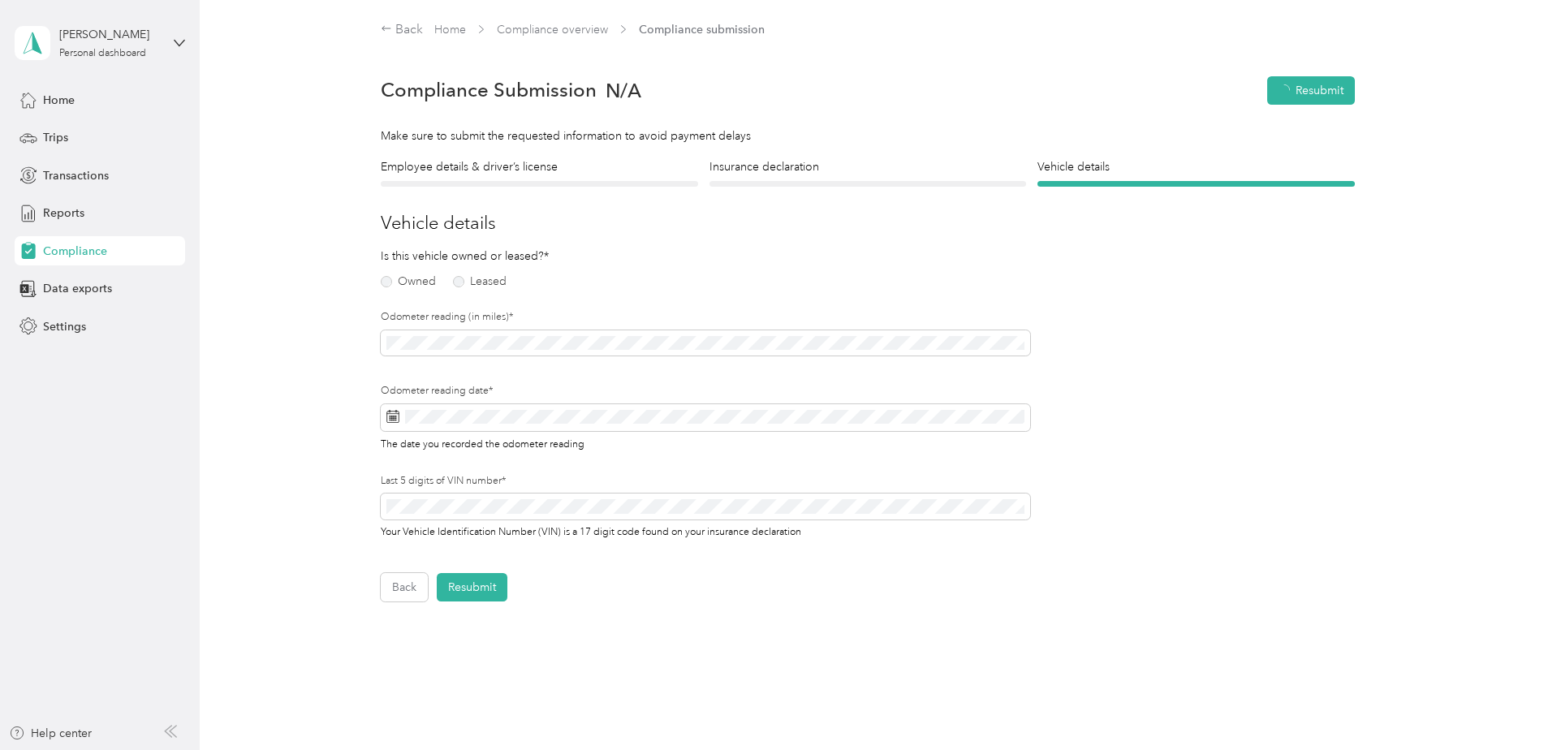
scroll to position [20, 0]
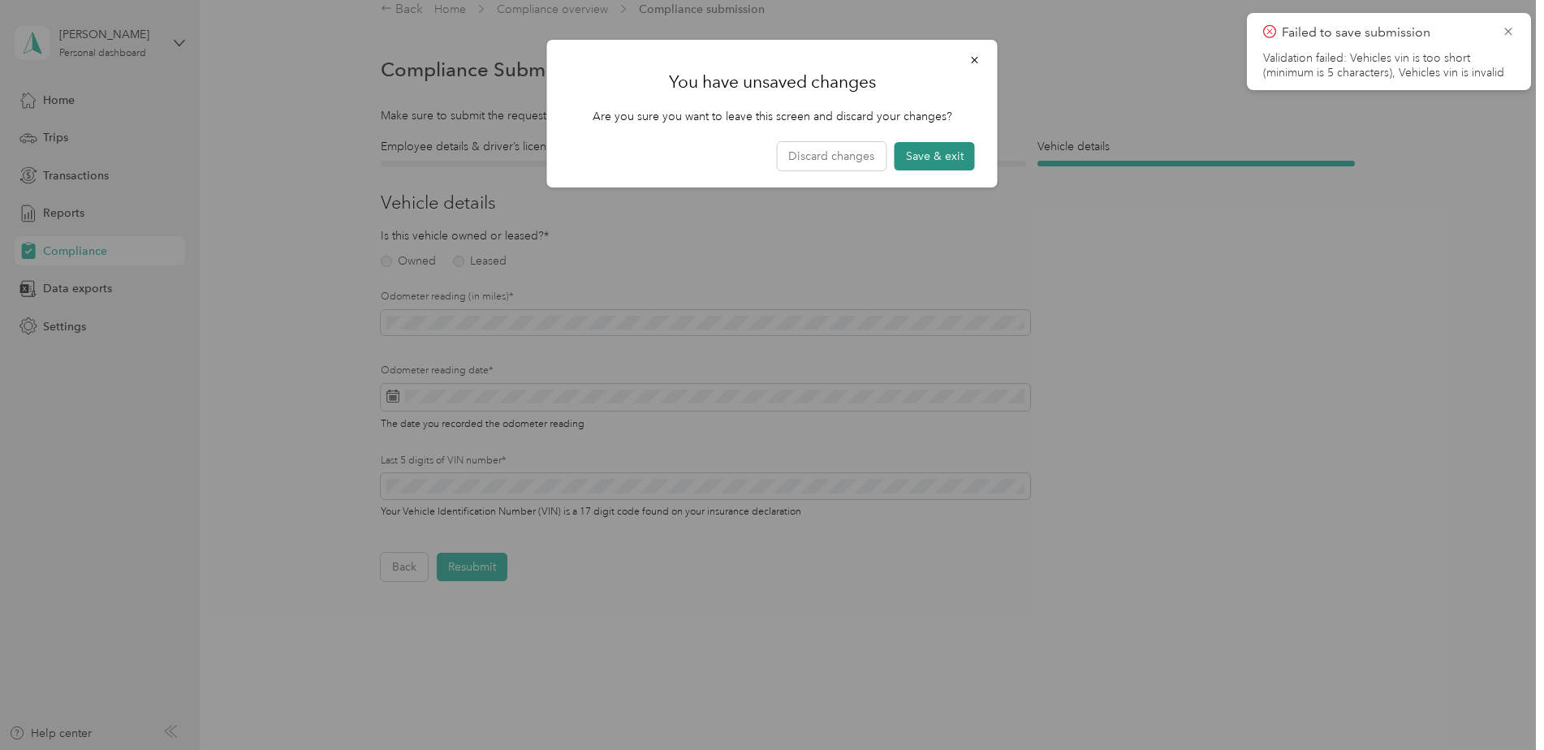
click at [952, 143] on button "Save & exit" at bounding box center [935, 156] width 80 height 28
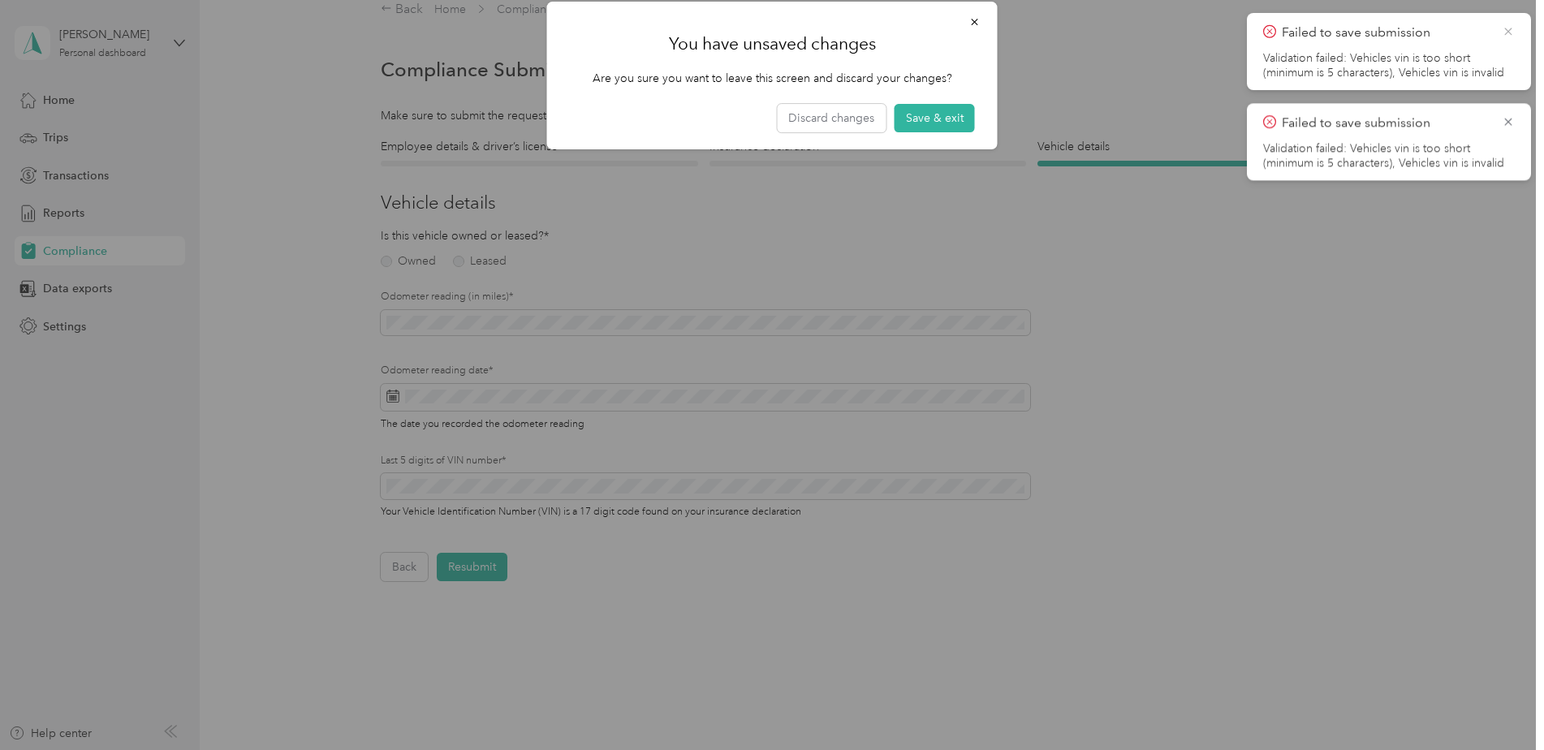
click at [1508, 26] on icon at bounding box center [1508, 31] width 13 height 15
